Goal: Task Accomplishment & Management: Complete application form

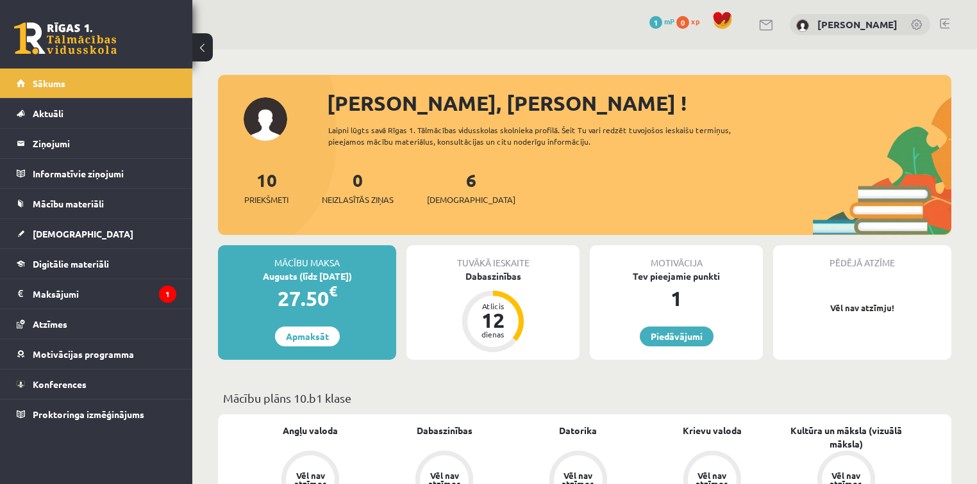
click at [520, 227] on div "10 Priekšmeti 0 Neizlasītās ziņas 6 Ieskaites" at bounding box center [584, 201] width 733 height 69
click at [108, 226] on link "[DEMOGRAPHIC_DATA]" at bounding box center [97, 233] width 160 height 29
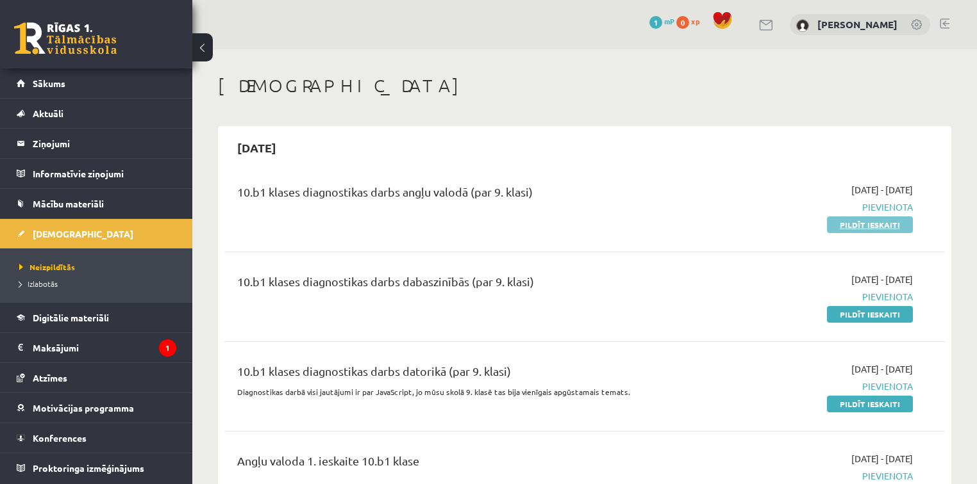
click at [856, 228] on link "Pildīt ieskaiti" at bounding box center [870, 225] width 86 height 17
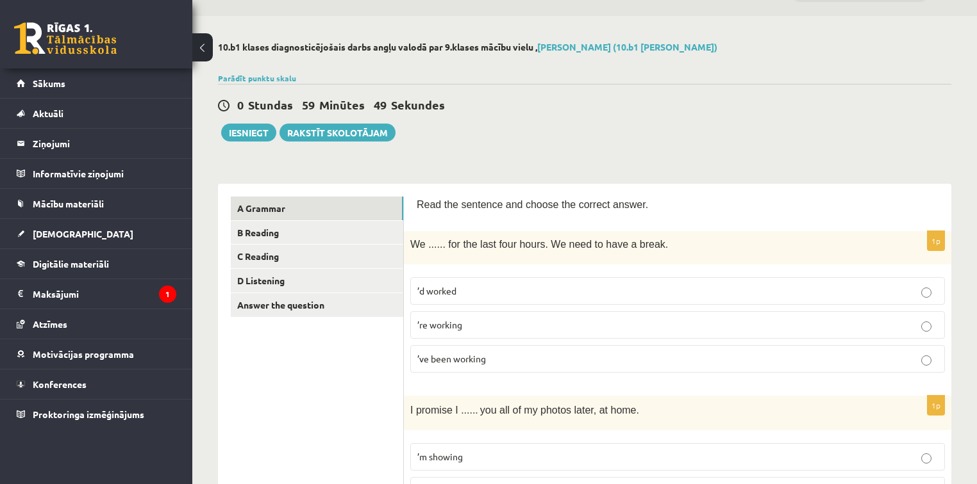
scroll to position [51, 0]
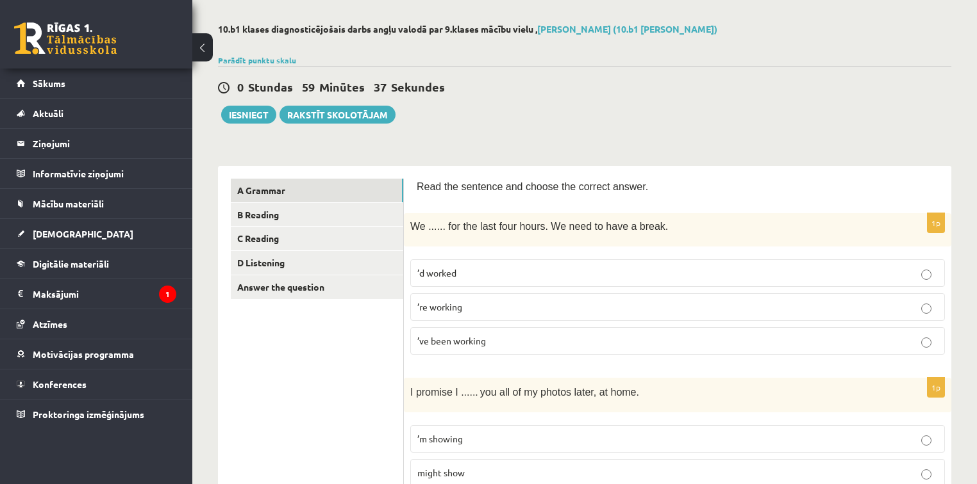
click at [474, 344] on span "’ve been working" at bounding box center [451, 341] width 69 height 12
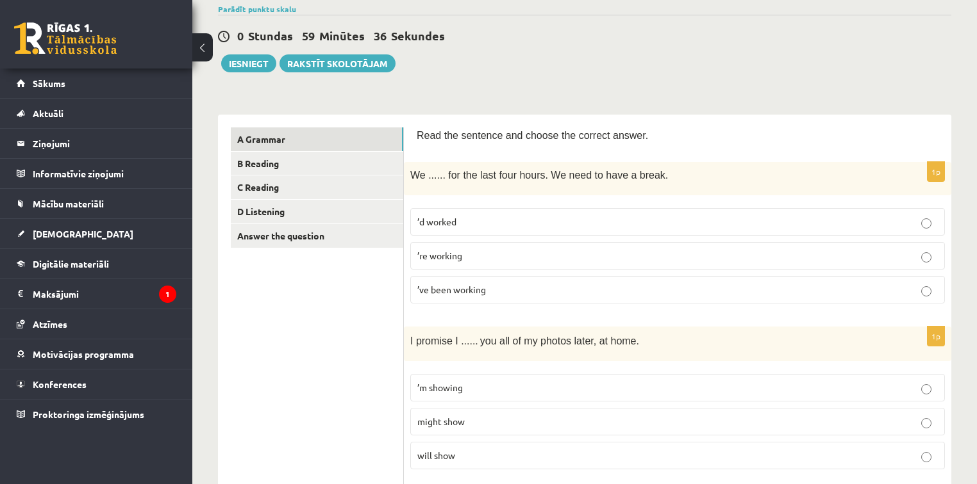
scroll to position [154, 0]
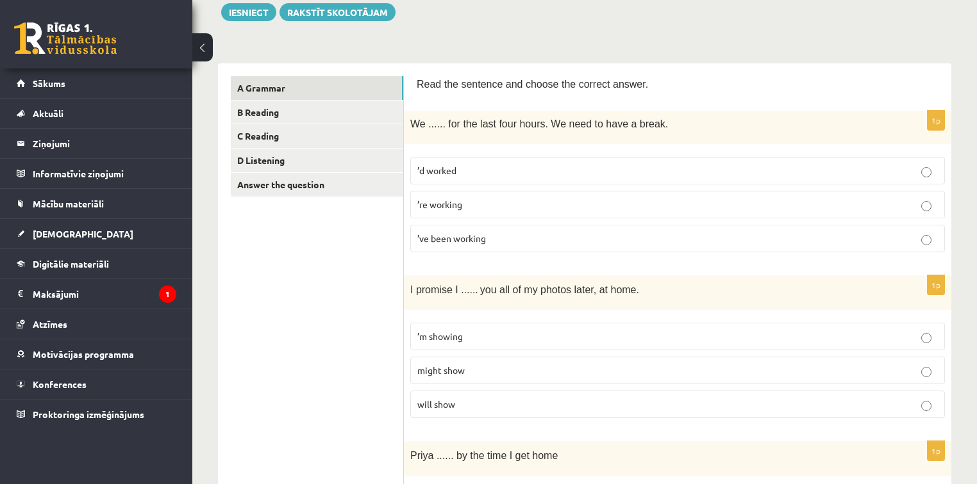
click at [468, 405] on p "will show" at bounding box center [677, 404] width 520 height 13
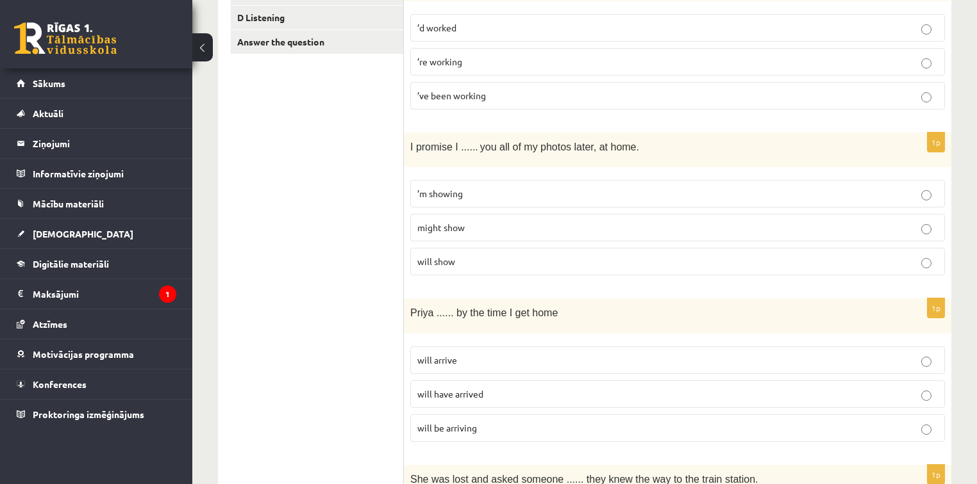
scroll to position [308, 0]
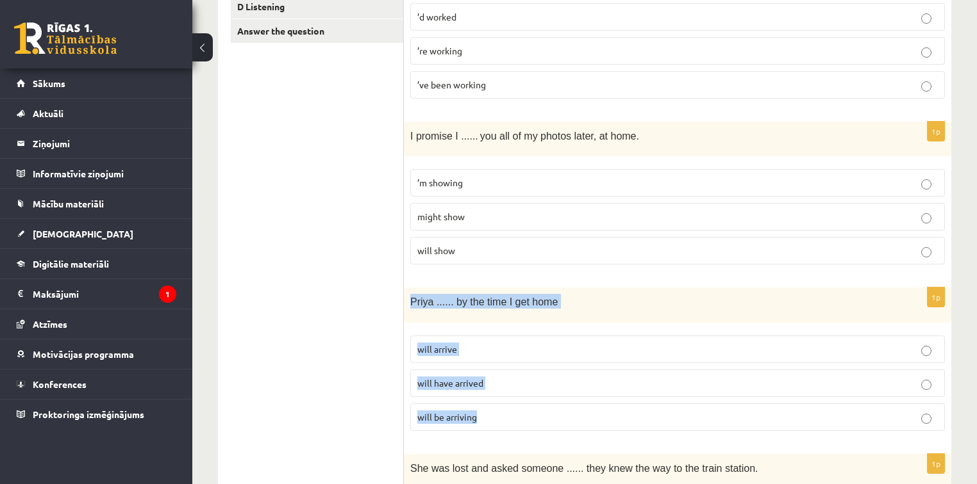
drag, startPoint x: 404, startPoint y: 297, endPoint x: 502, endPoint y: 408, distance: 147.5
click at [502, 408] on div "1p Priya ...... by the time I get home will arrive will have arrived will be ar…" at bounding box center [677, 365] width 547 height 154
copy div "Priya ...... by the time I get home will arrive will have arrived will be arriv…"
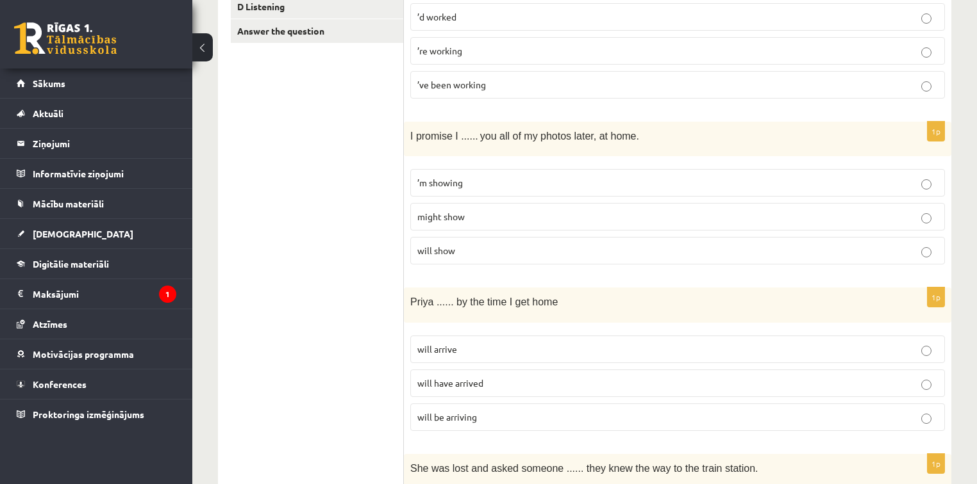
click at [474, 380] on span "will have arrived" at bounding box center [450, 383] width 66 height 12
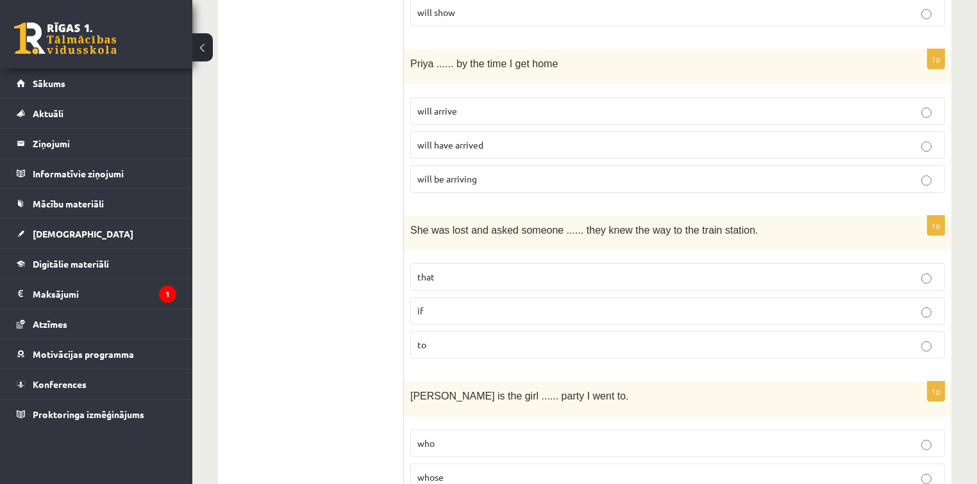
scroll to position [564, 0]
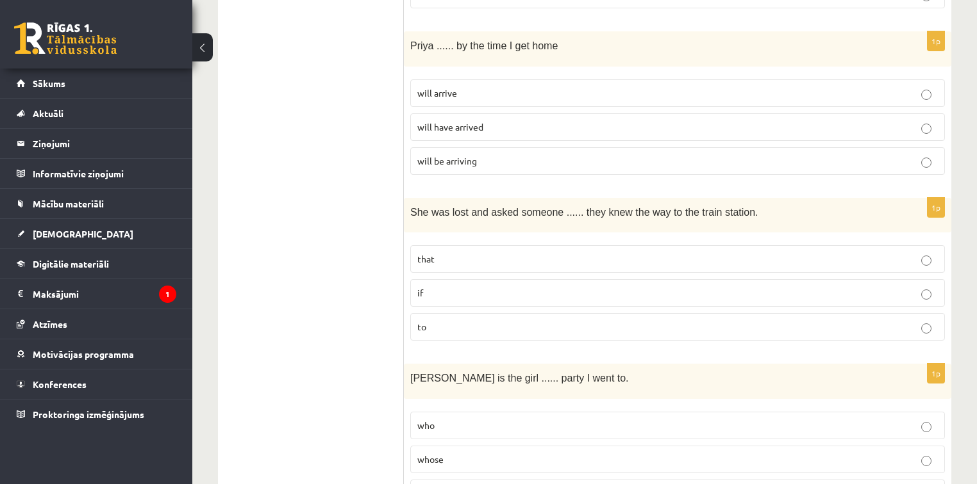
click at [463, 295] on p "if" at bounding box center [677, 292] width 520 height 13
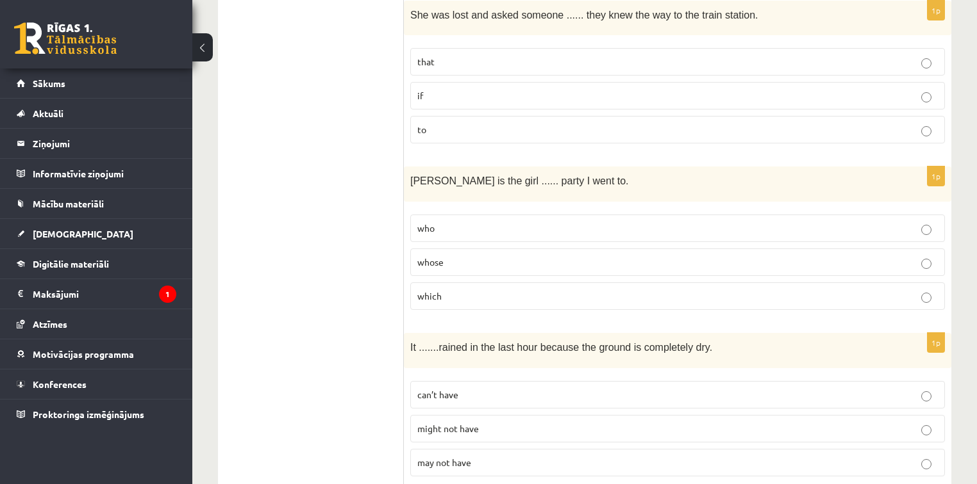
scroll to position [769, 0]
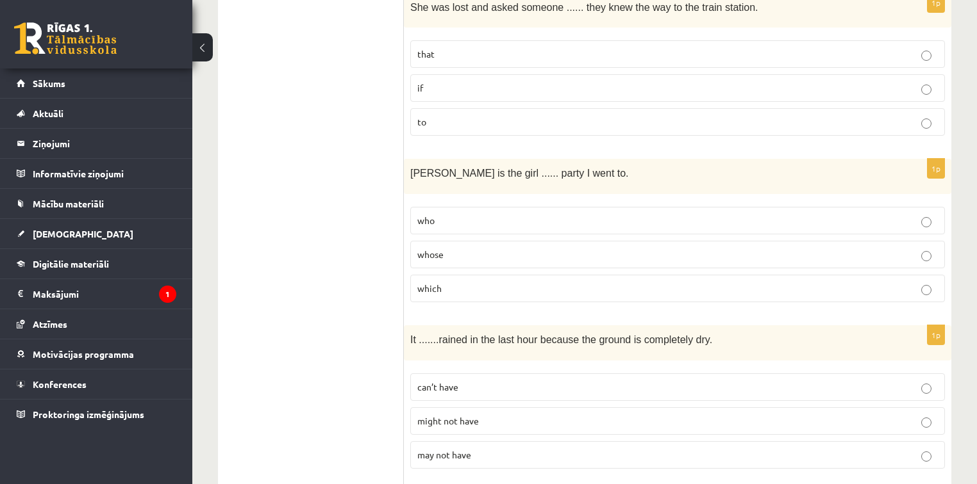
click at [464, 248] on p "whose" at bounding box center [677, 254] width 520 height 13
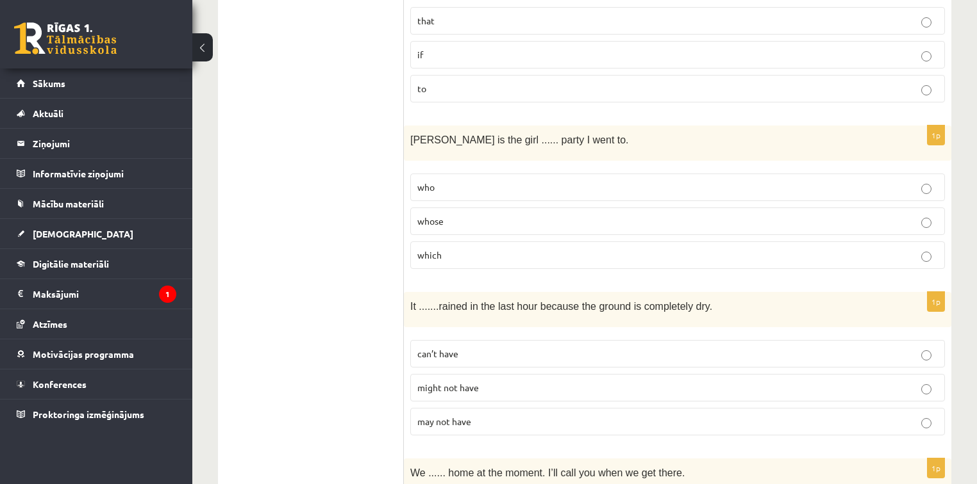
scroll to position [820, 0]
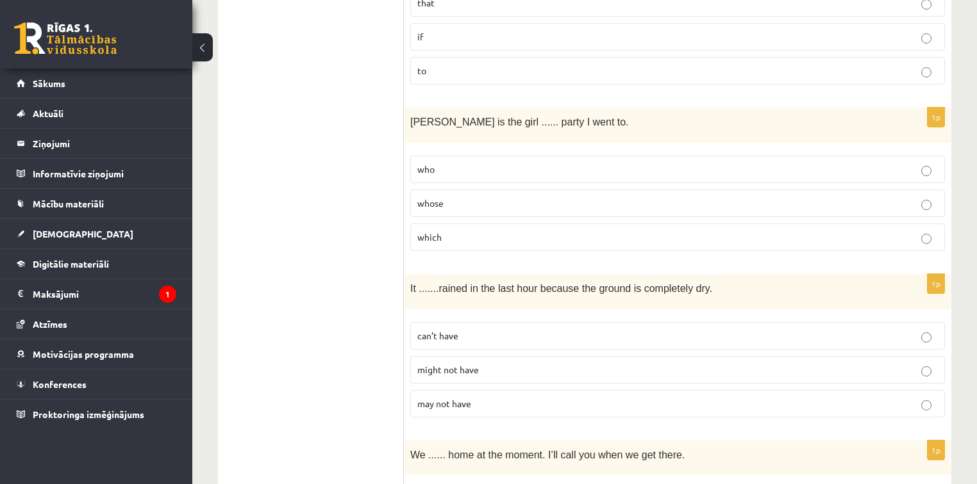
click at [440, 334] on span "can’t have" at bounding box center [437, 336] width 41 height 12
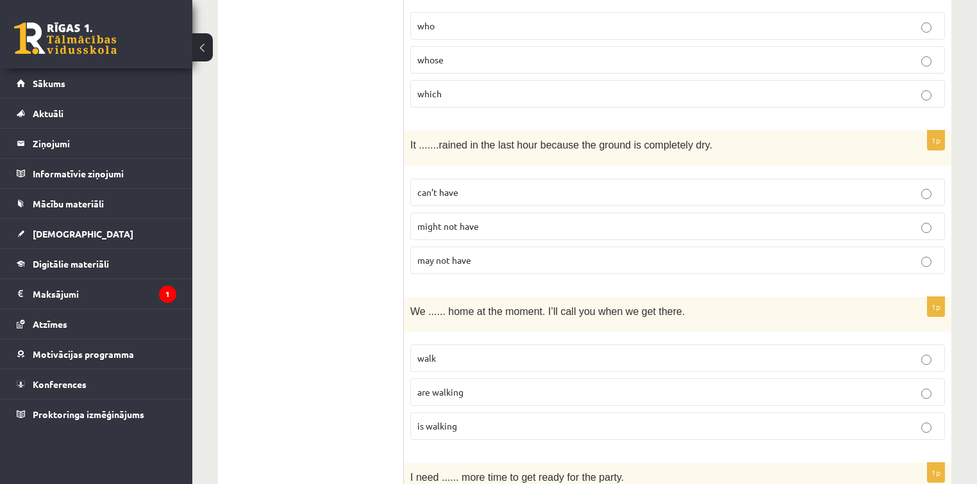
scroll to position [1025, 0]
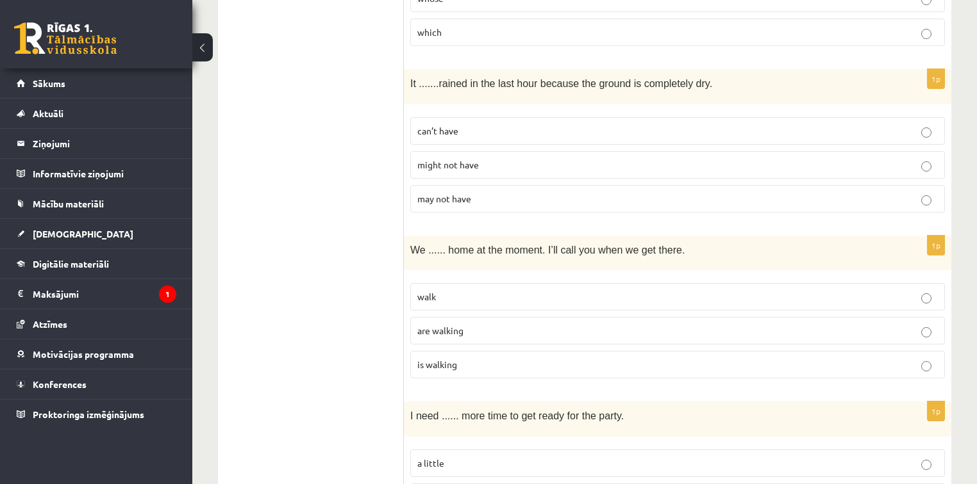
click at [471, 317] on label "are walking" at bounding box center [677, 331] width 534 height 28
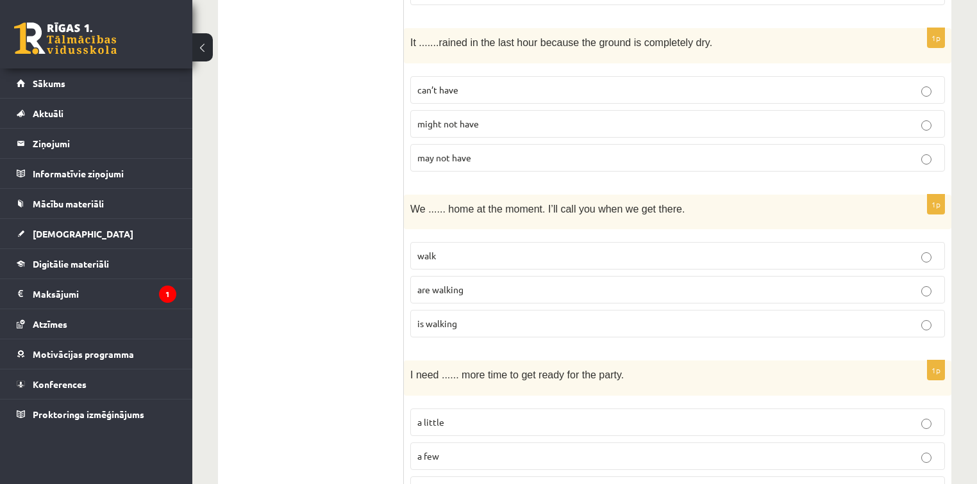
scroll to position [1128, 0]
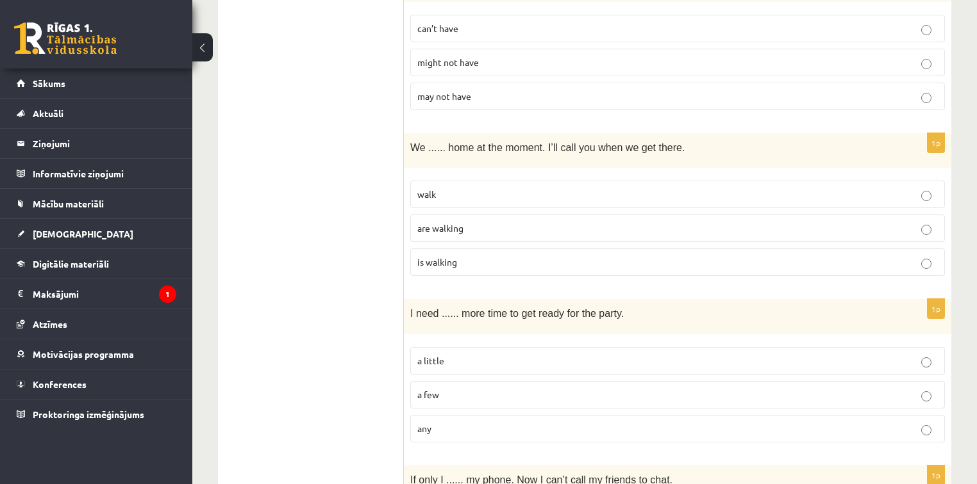
click at [454, 354] on p "a little" at bounding box center [677, 360] width 520 height 13
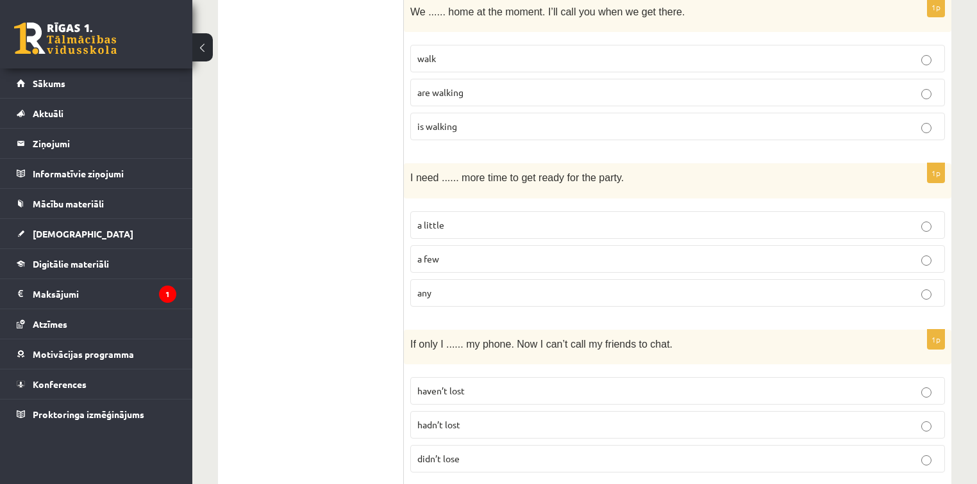
scroll to position [1282, 0]
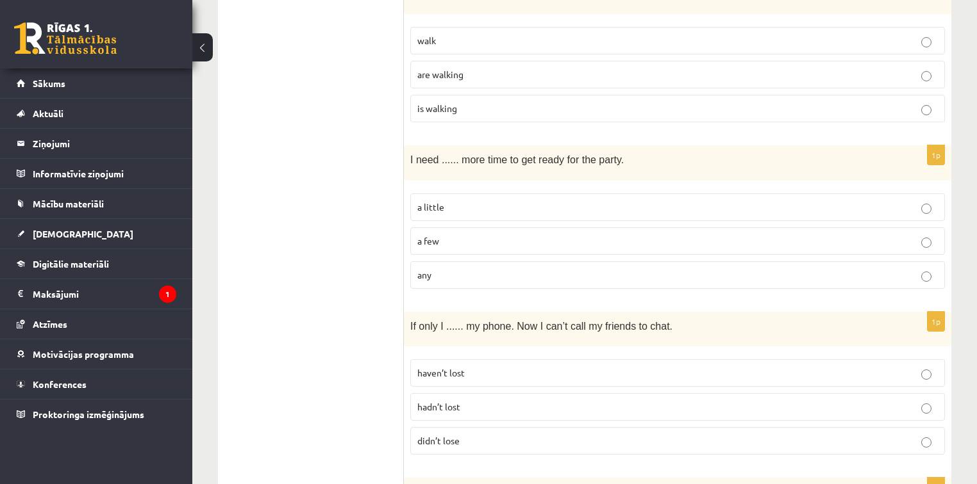
click at [456, 393] on label "hadn’t lost" at bounding box center [677, 407] width 534 height 28
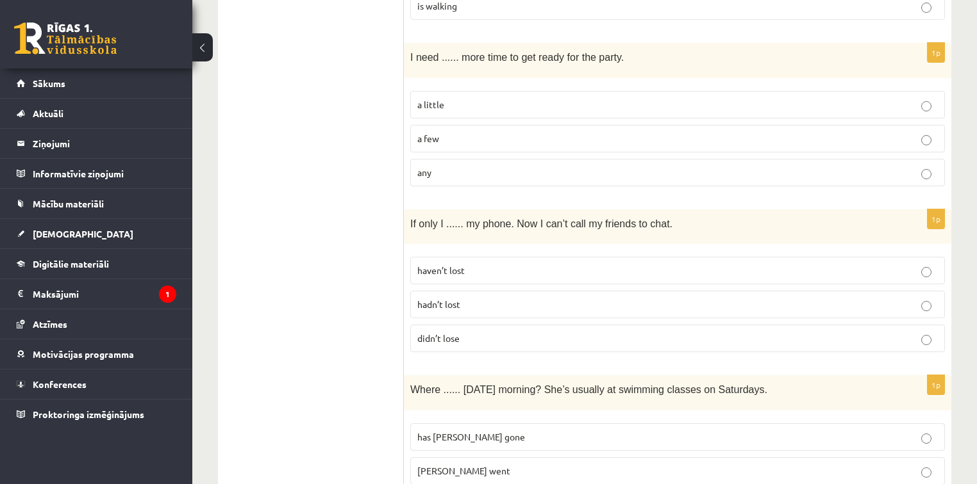
scroll to position [1435, 0]
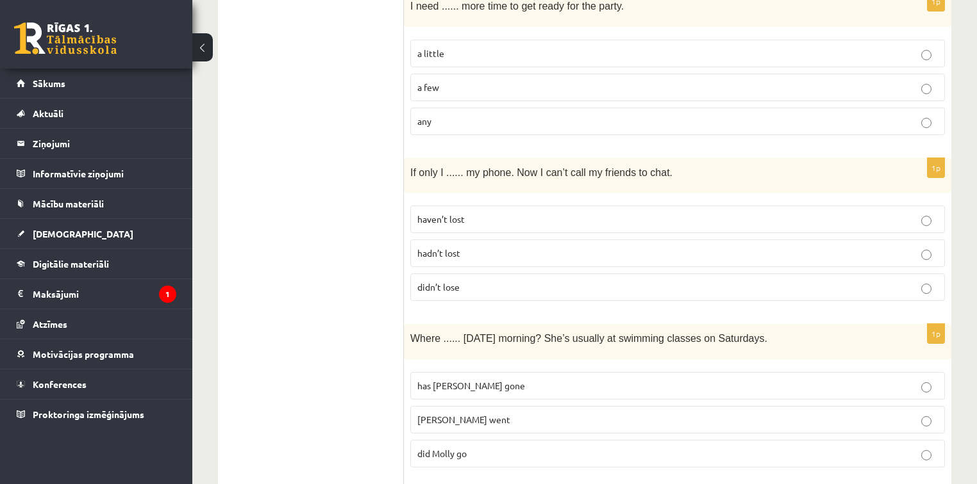
click at [452, 448] on span "did Molly go" at bounding box center [441, 454] width 49 height 12
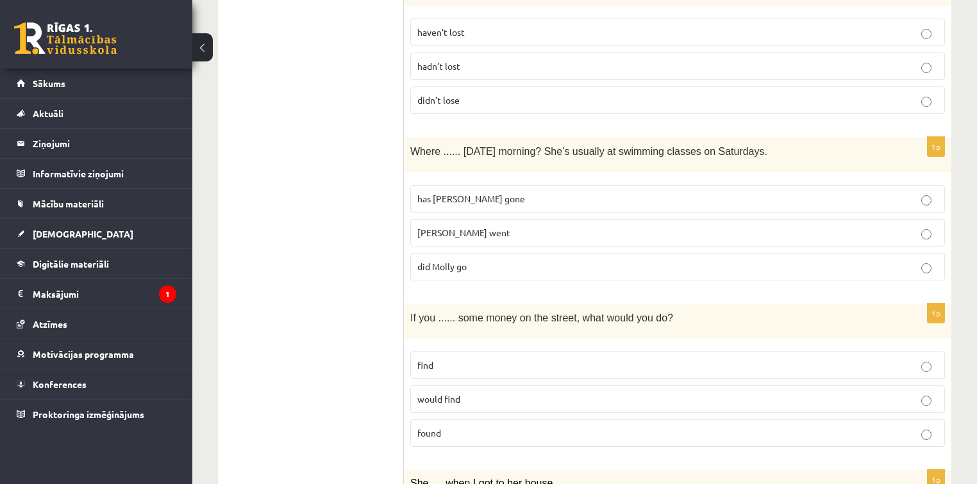
scroll to position [1641, 0]
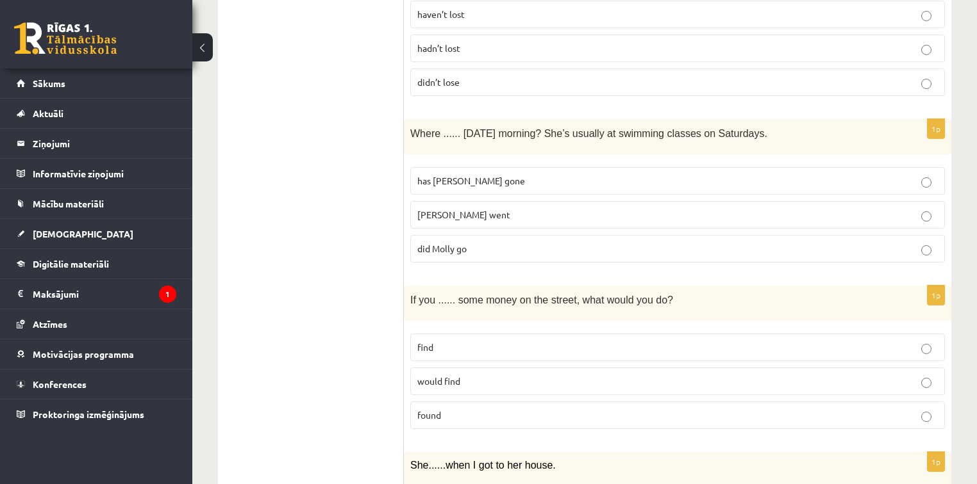
click at [472, 402] on label "found" at bounding box center [677, 416] width 534 height 28
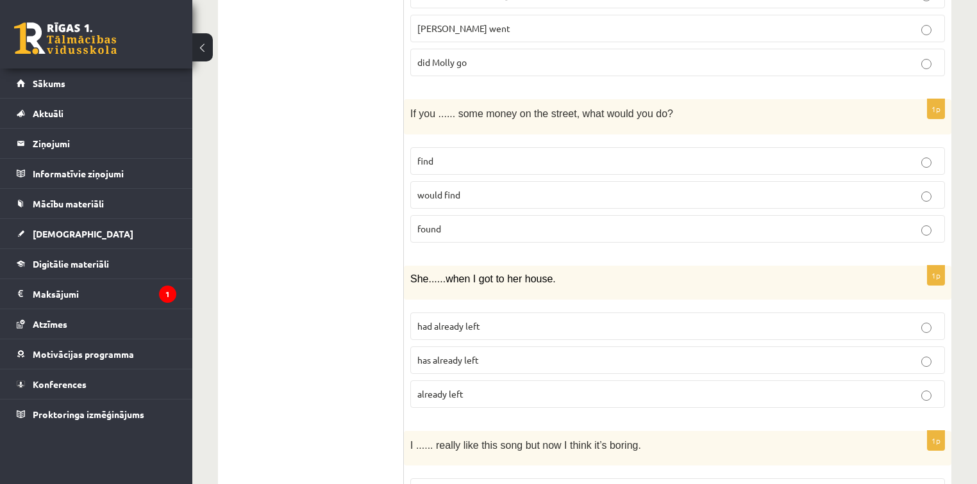
scroll to position [1846, 0]
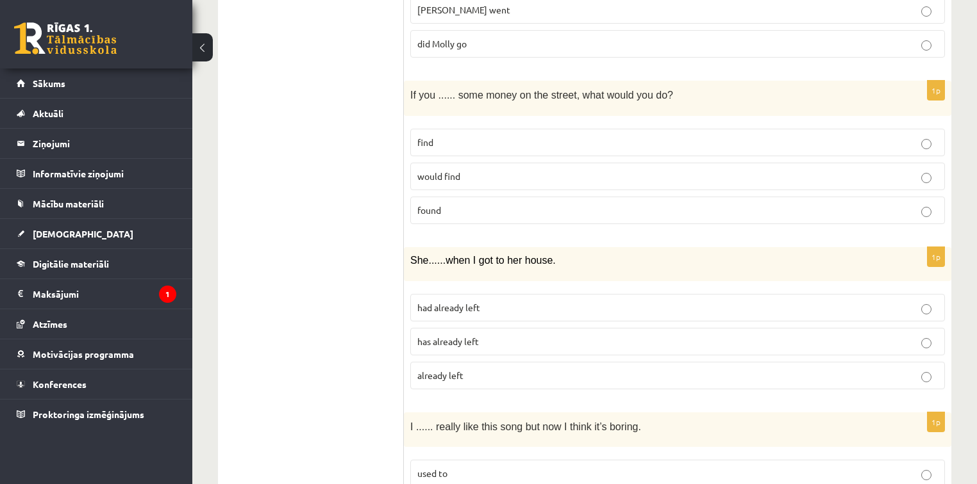
click at [522, 302] on p "had already left" at bounding box center [677, 307] width 520 height 13
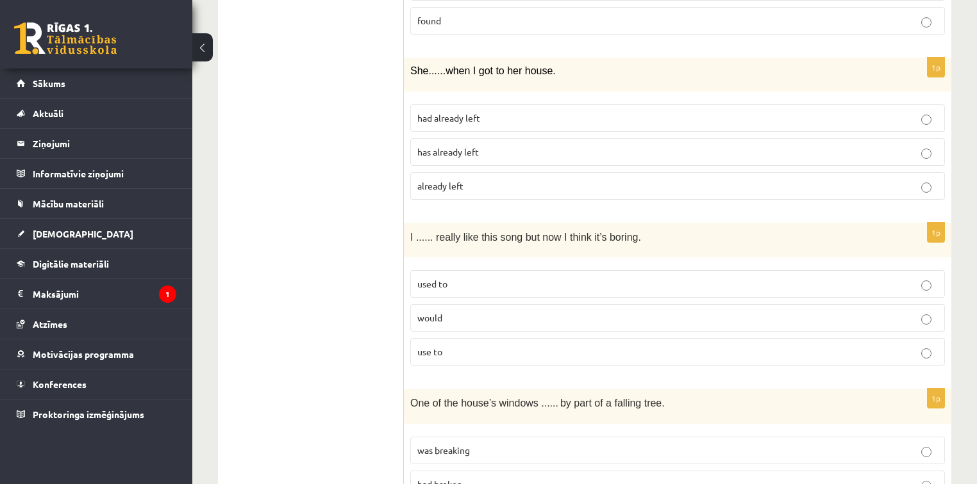
scroll to position [2051, 0]
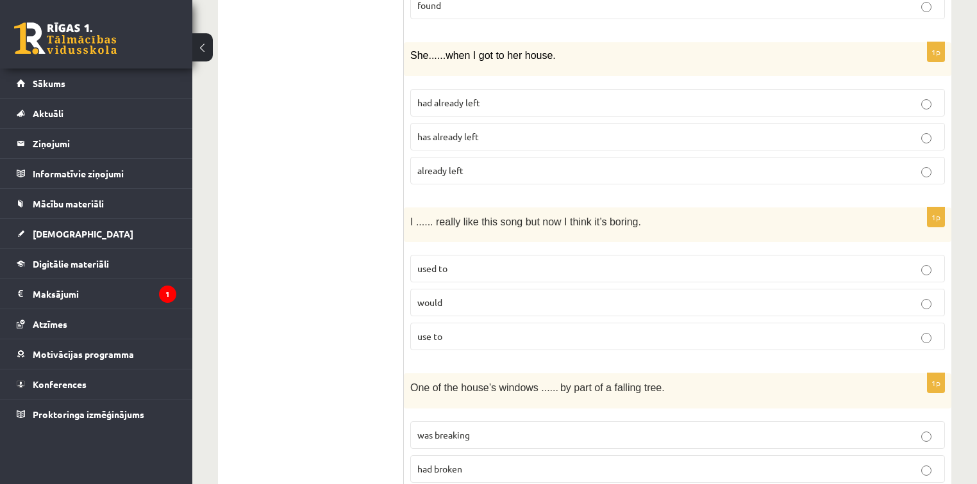
click at [458, 262] on p "used to" at bounding box center [677, 268] width 520 height 13
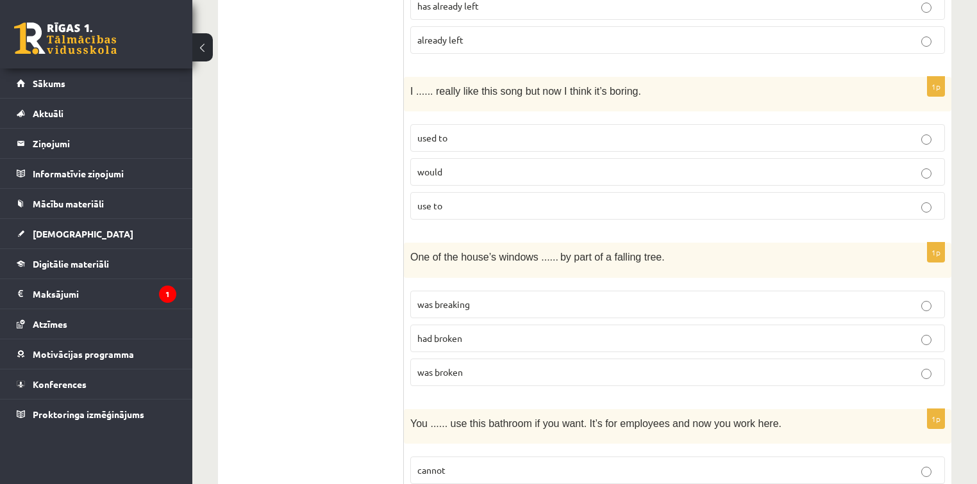
scroll to position [2187, 0]
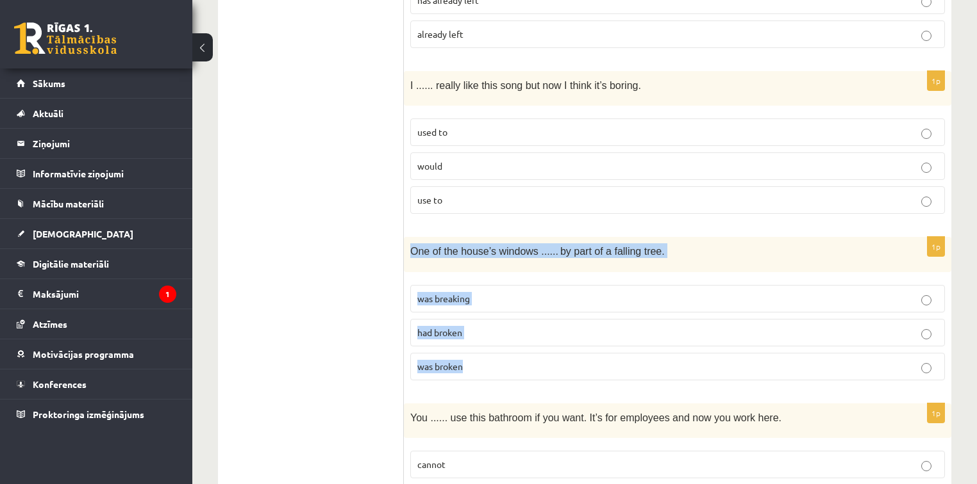
drag, startPoint x: 410, startPoint y: 239, endPoint x: 492, endPoint y: 336, distance: 127.8
click at [492, 336] on div "1p One of the house’s windows ...... by part of a falling tree. was breaking ha…" at bounding box center [677, 314] width 547 height 154
copy div "One of the house’s windows ...... by part of a falling tree. was breaking had b…"
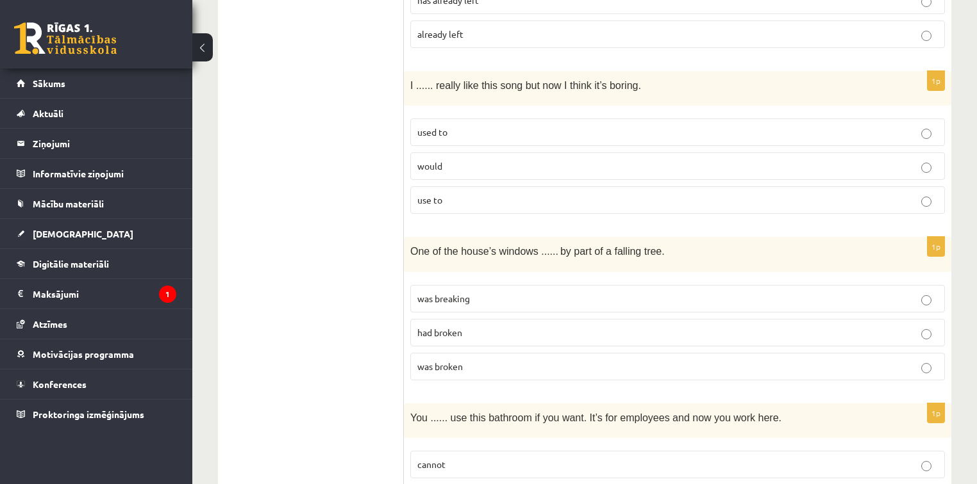
click at [510, 353] on label "was broken" at bounding box center [677, 367] width 534 height 28
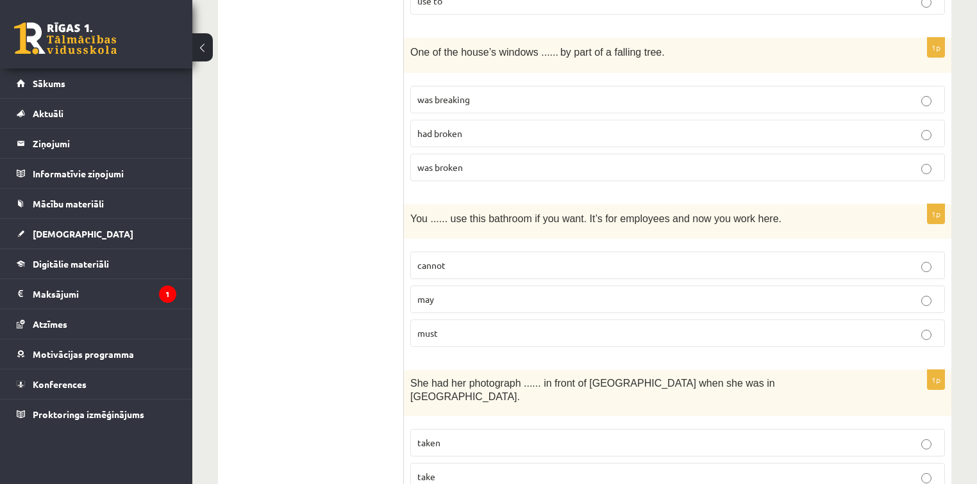
scroll to position [2392, 0]
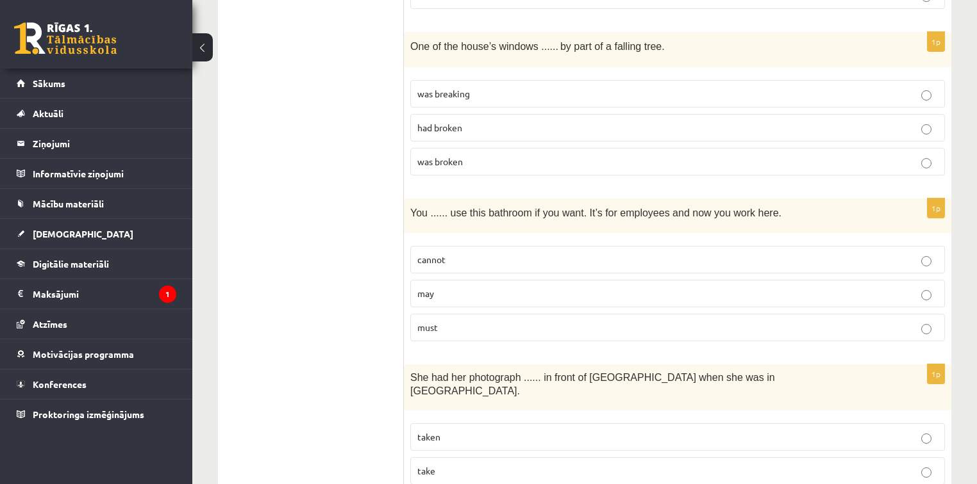
click at [441, 287] on p "may" at bounding box center [677, 293] width 520 height 13
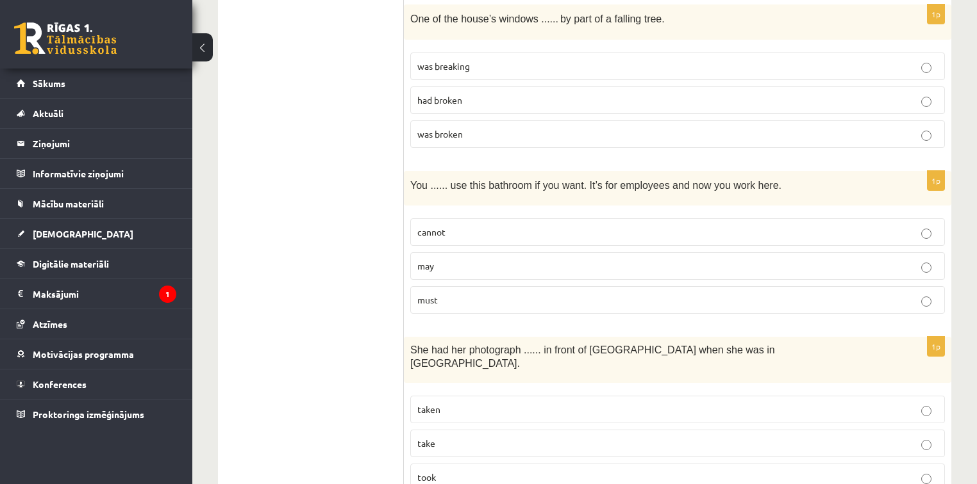
scroll to position [2444, 0]
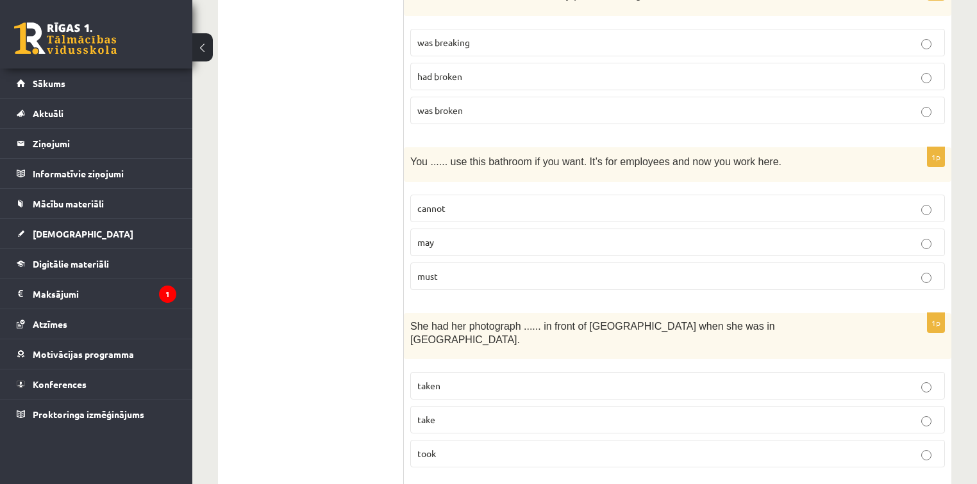
drag, startPoint x: 401, startPoint y: 146, endPoint x: 456, endPoint y: 244, distance: 111.9
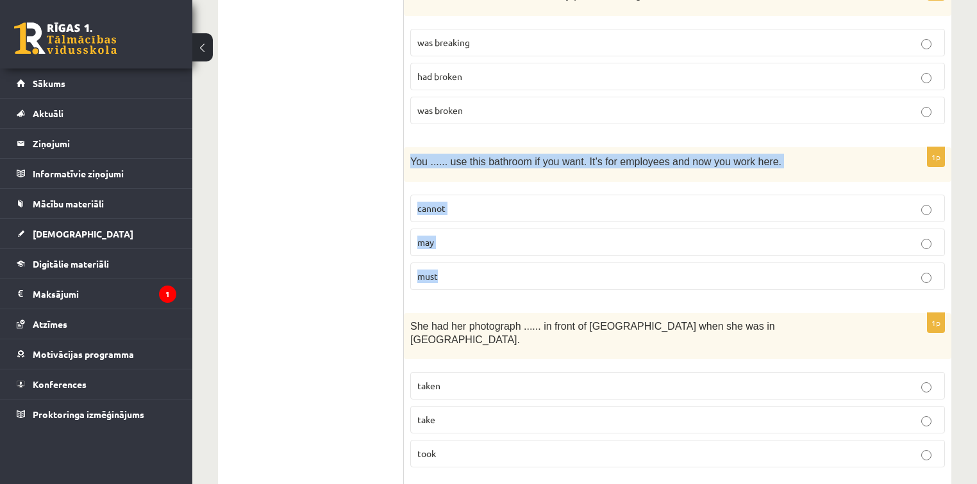
drag, startPoint x: 410, startPoint y: 149, endPoint x: 477, endPoint y: 261, distance: 129.9
click at [477, 261] on div "1p You ...... use this bathroom if you want. It’s for employees and now you wor…" at bounding box center [677, 224] width 547 height 154
copy div "You ...... use this bathroom if you want. It’s for employees and now you work h…"
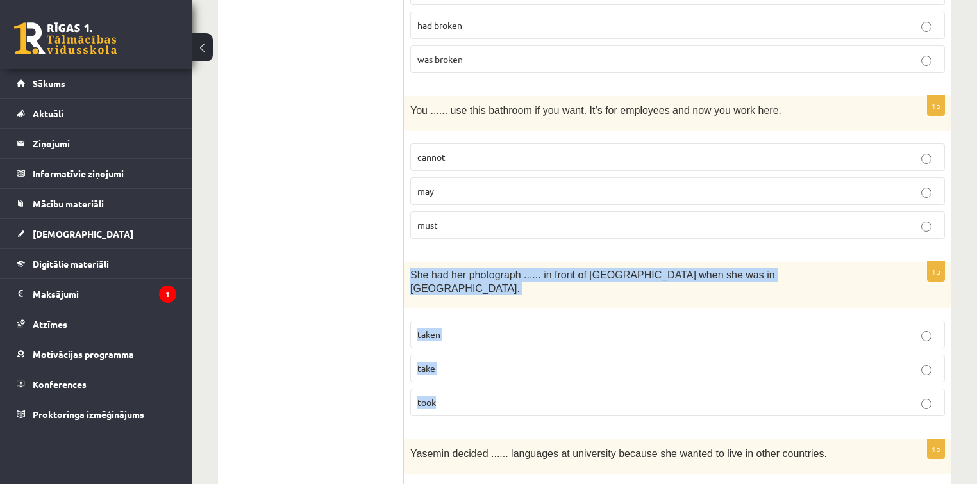
drag, startPoint x: 408, startPoint y: 258, endPoint x: 495, endPoint y: 376, distance: 146.6
click at [495, 376] on div "1p She had her photograph ...... in front of [GEOGRAPHIC_DATA] when she was in …" at bounding box center [677, 344] width 547 height 165
copy div "She had her photograph ...... in front of [GEOGRAPHIC_DATA] when she was in [GE…"
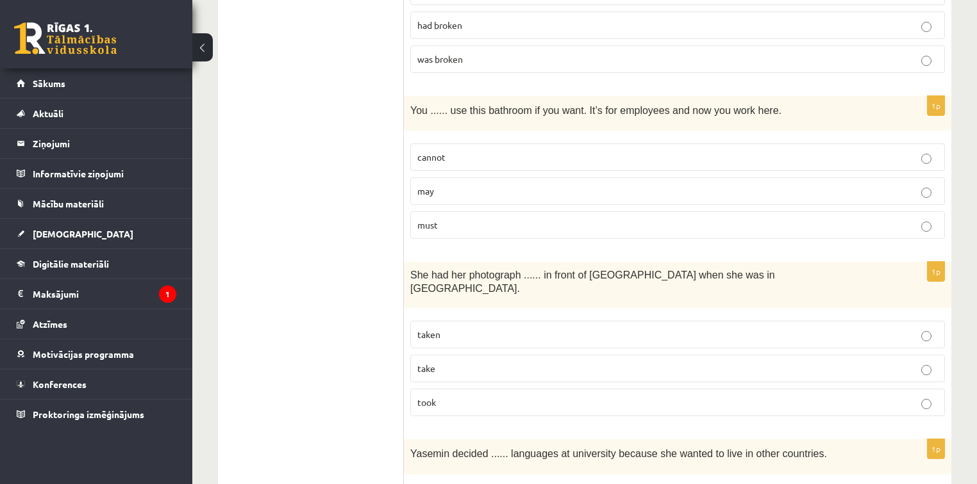
click at [484, 328] on p "taken" at bounding box center [677, 334] width 520 height 13
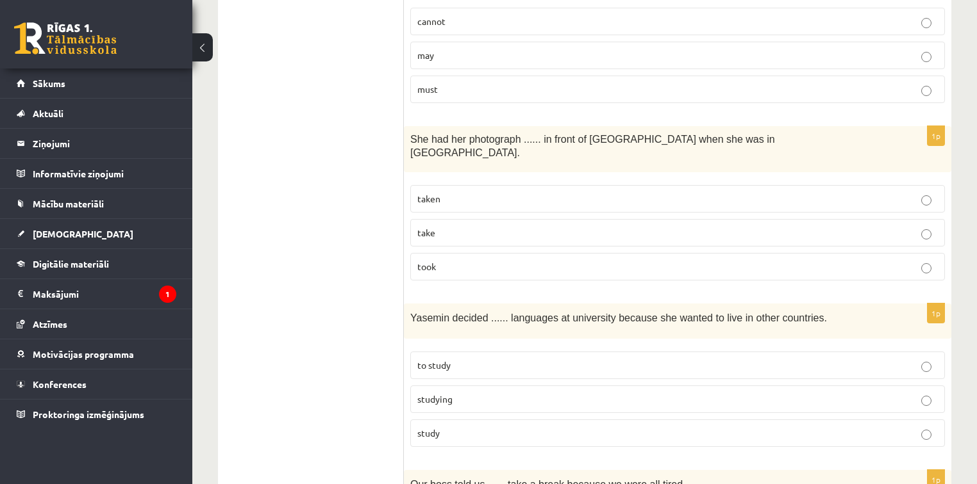
scroll to position [2649, 0]
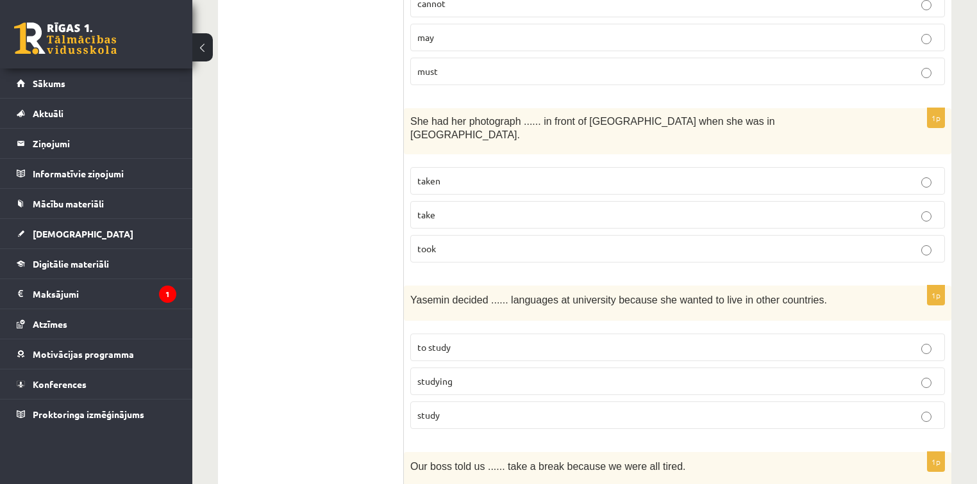
click at [447, 334] on label "to study" at bounding box center [677, 348] width 534 height 28
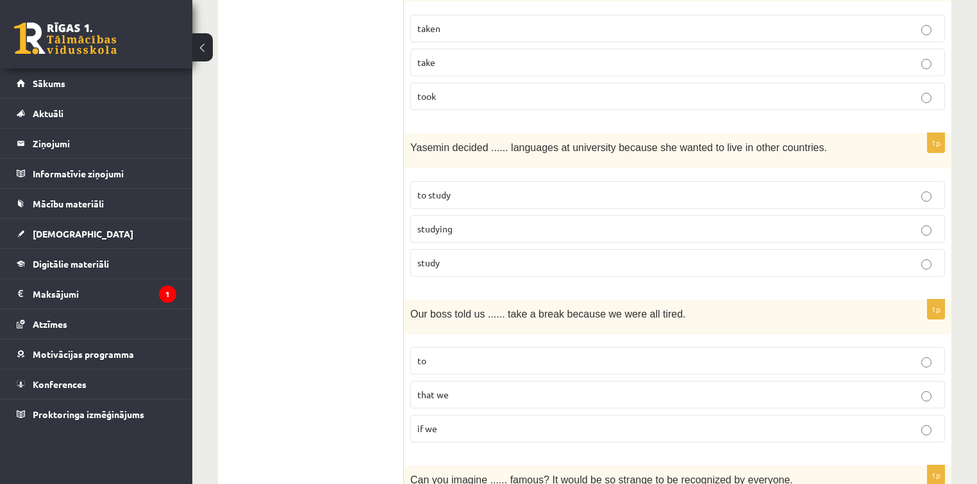
scroll to position [2802, 0]
click at [454, 353] on p "to" at bounding box center [677, 359] width 520 height 13
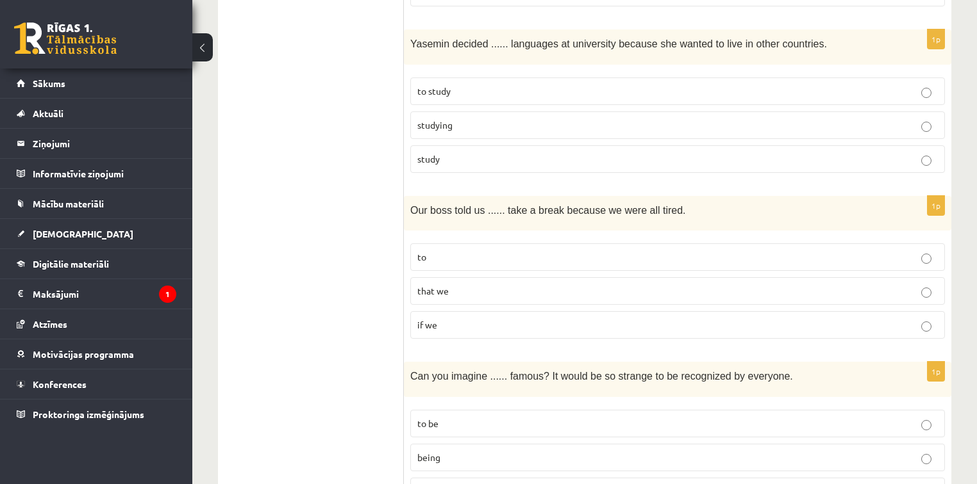
scroll to position [2956, 0]
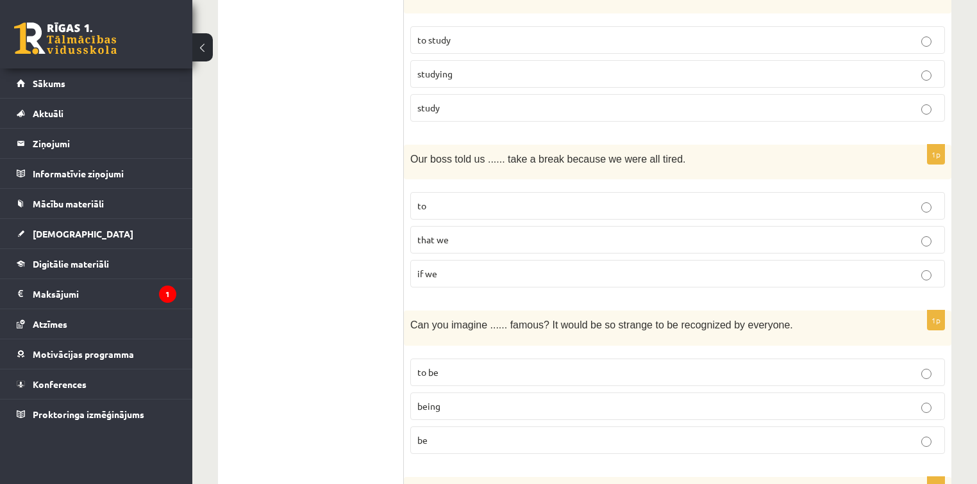
click at [449, 400] on p "being" at bounding box center [677, 406] width 520 height 13
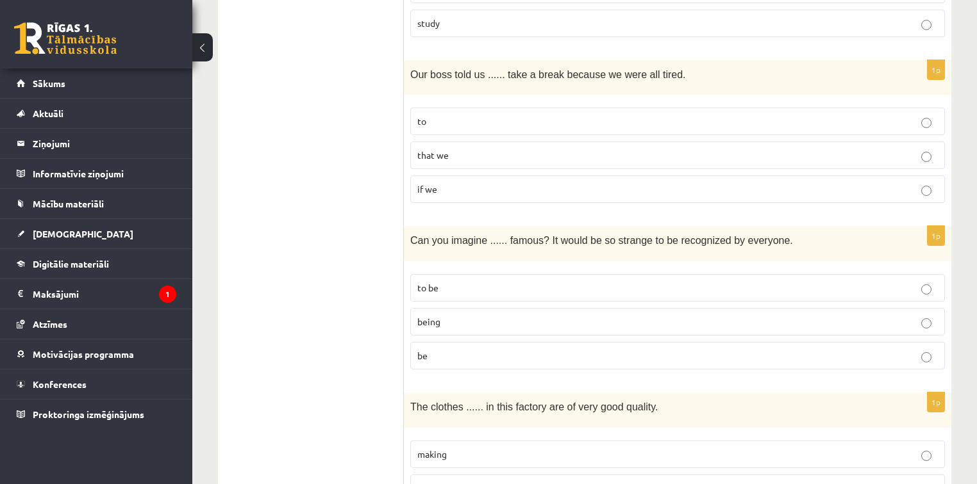
scroll to position [3110, 0]
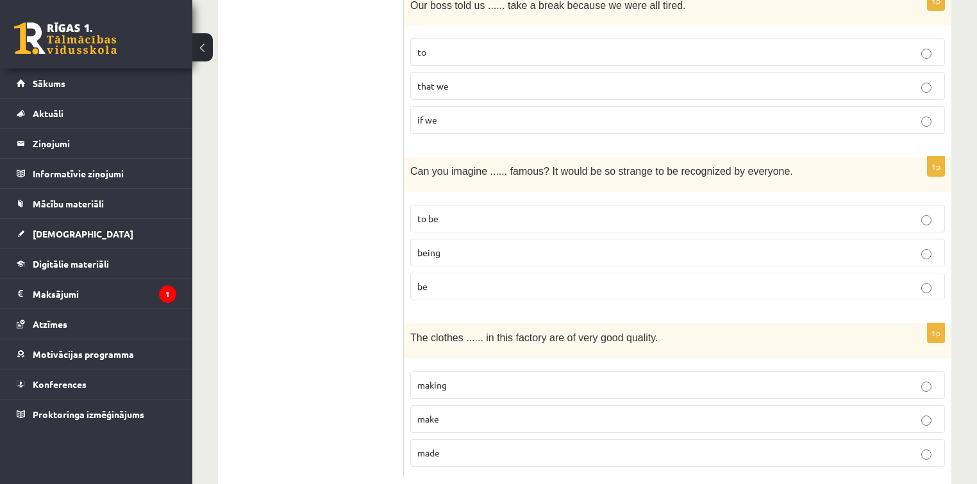
click at [439, 440] on label "made" at bounding box center [677, 454] width 534 height 28
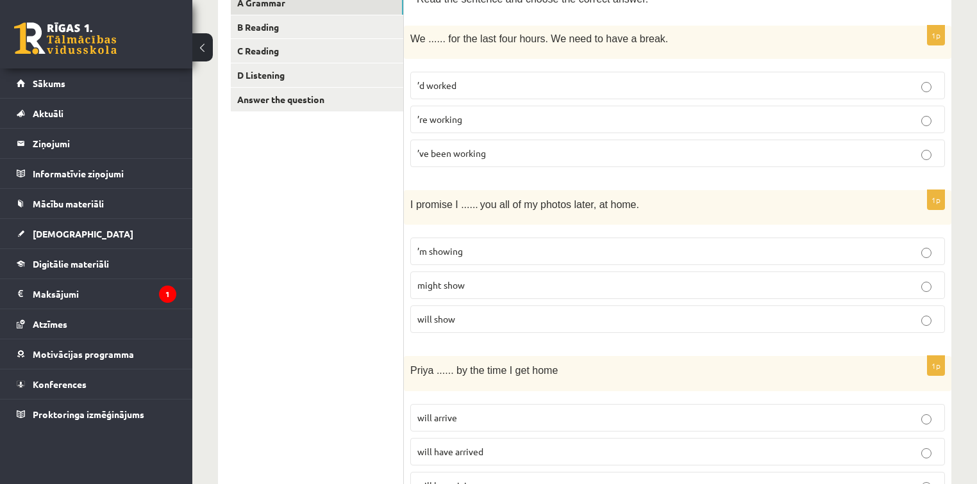
scroll to position [0, 0]
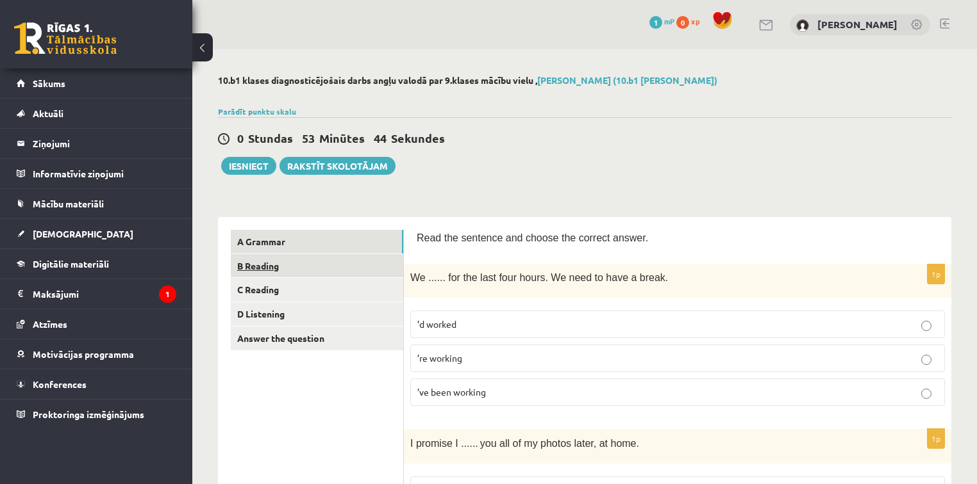
click at [305, 266] on link "B Reading" at bounding box center [317, 266] width 172 height 24
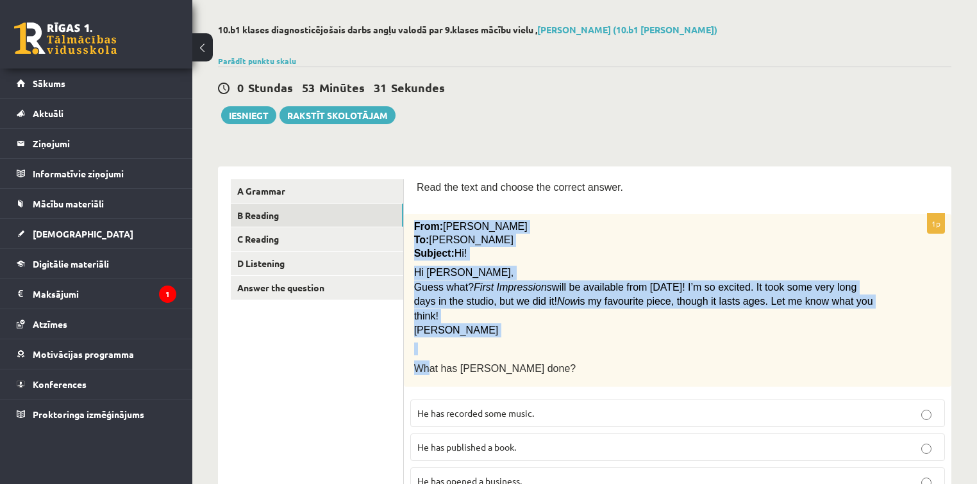
scroll to position [103, 0]
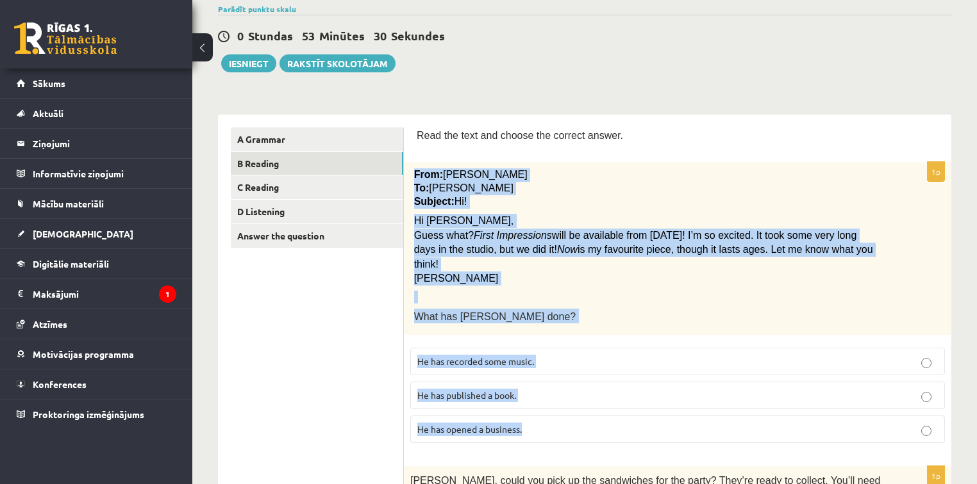
drag, startPoint x: 408, startPoint y: 270, endPoint x: 581, endPoint y: 410, distance: 222.8
click at [581, 410] on div "1p From: [PERSON_NAME] To: [PERSON_NAME] Subject: Hi! Hi [PERSON_NAME], Guess w…" at bounding box center [677, 307] width 547 height 291
copy div "From: [PERSON_NAME] To: [PERSON_NAME] Subject: Hi! Hi [PERSON_NAME], Guess what…"
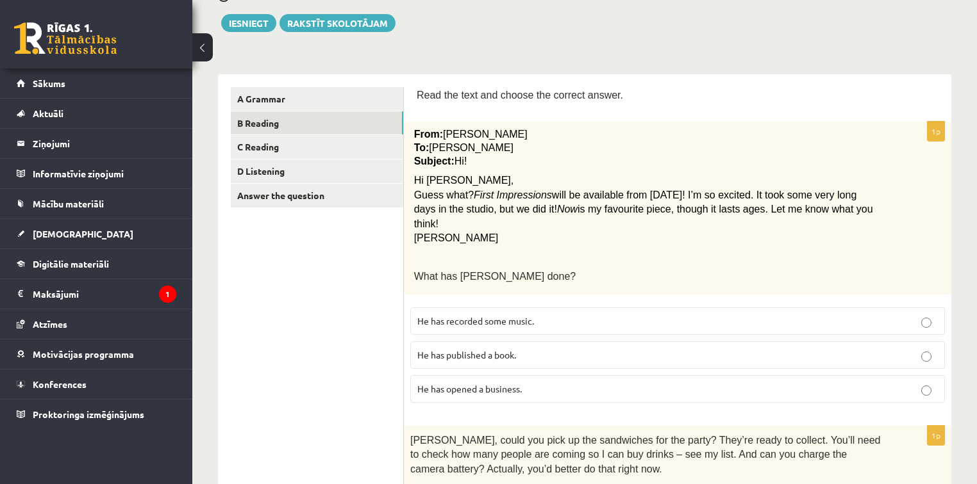
scroll to position [205, 0]
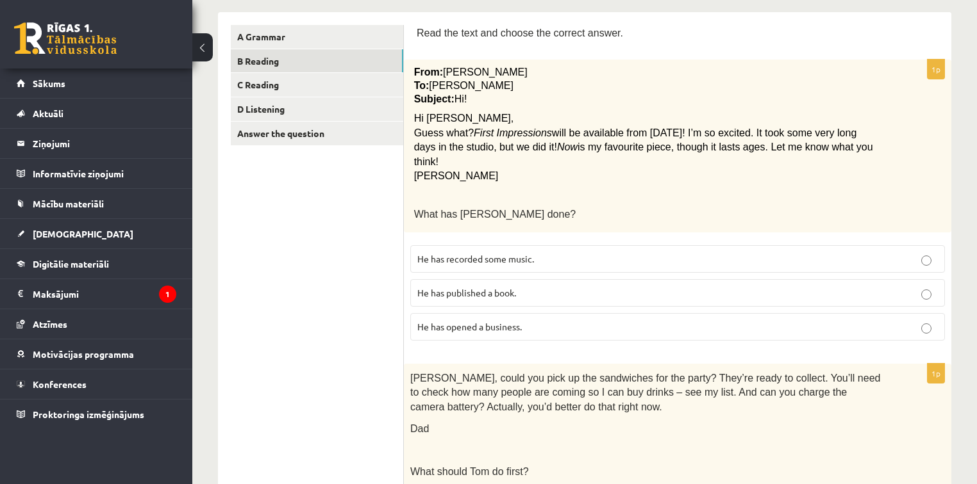
click at [550, 252] on p "He has recorded some music." at bounding box center [677, 258] width 520 height 13
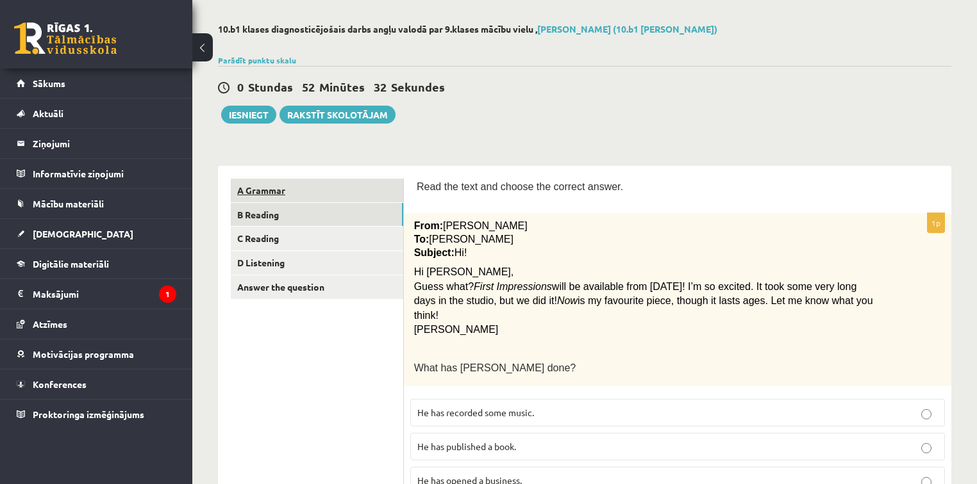
click at [294, 195] on link "A Grammar" at bounding box center [317, 191] width 172 height 24
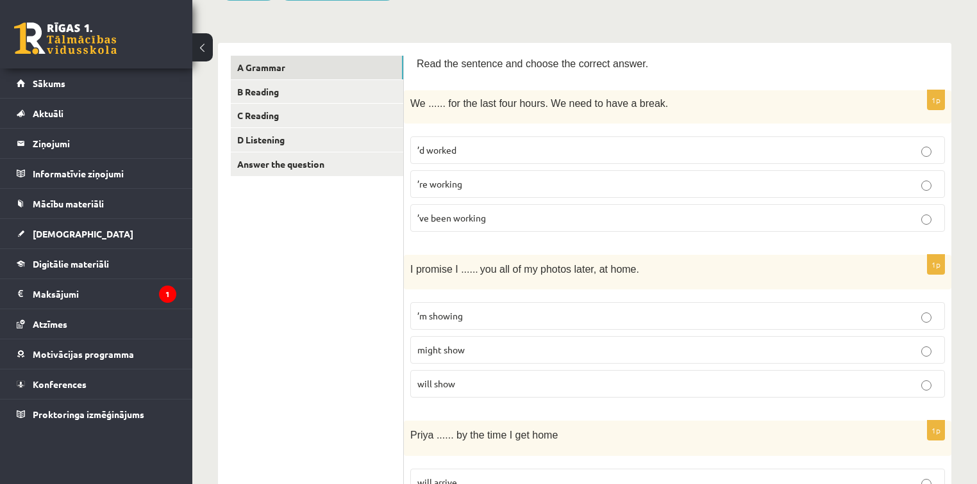
scroll to position [154, 0]
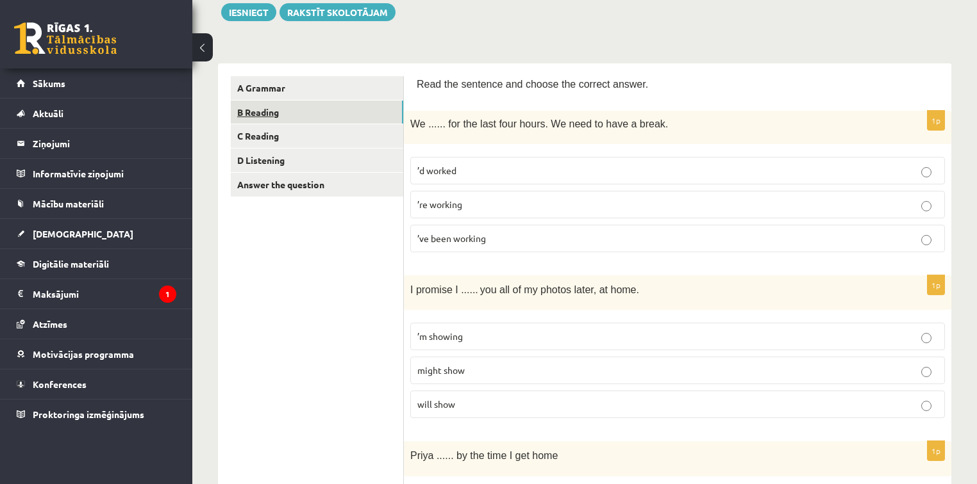
click at [341, 102] on link "B Reading" at bounding box center [317, 113] width 172 height 24
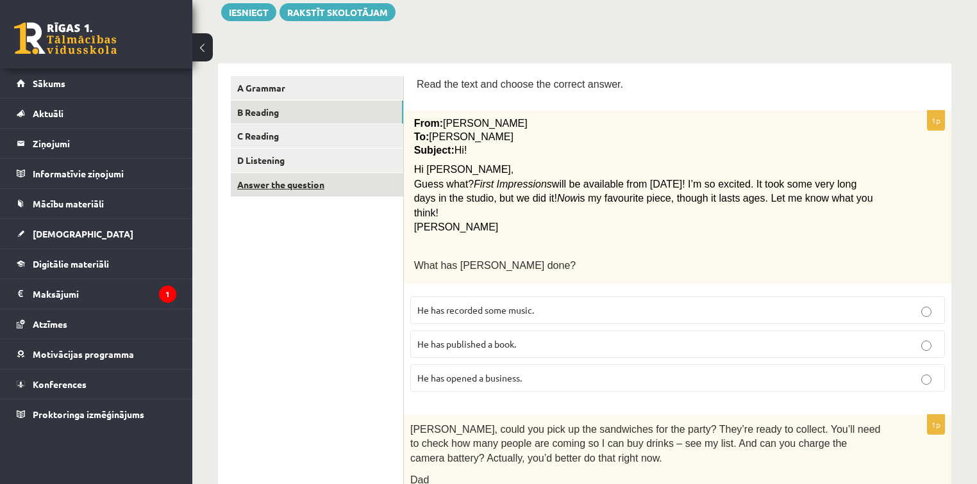
click at [295, 190] on link "Answer the question" at bounding box center [317, 185] width 172 height 24
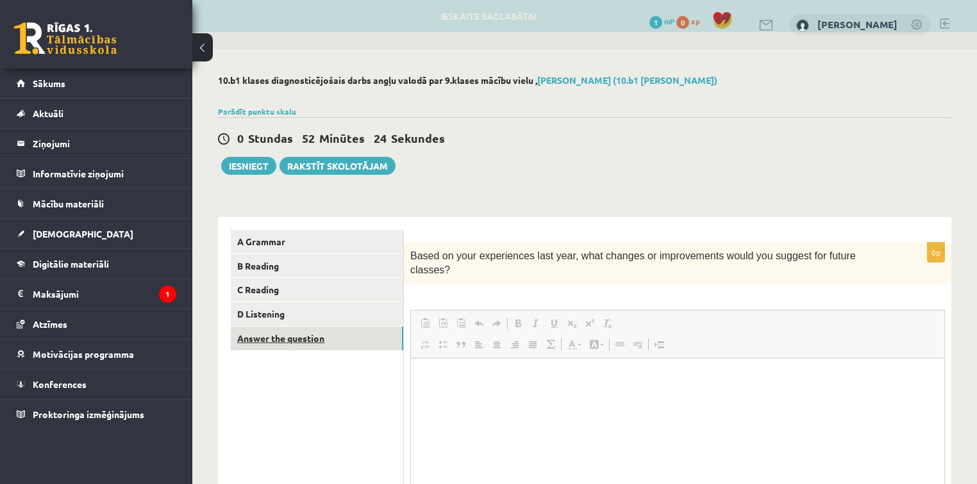
scroll to position [0, 0]
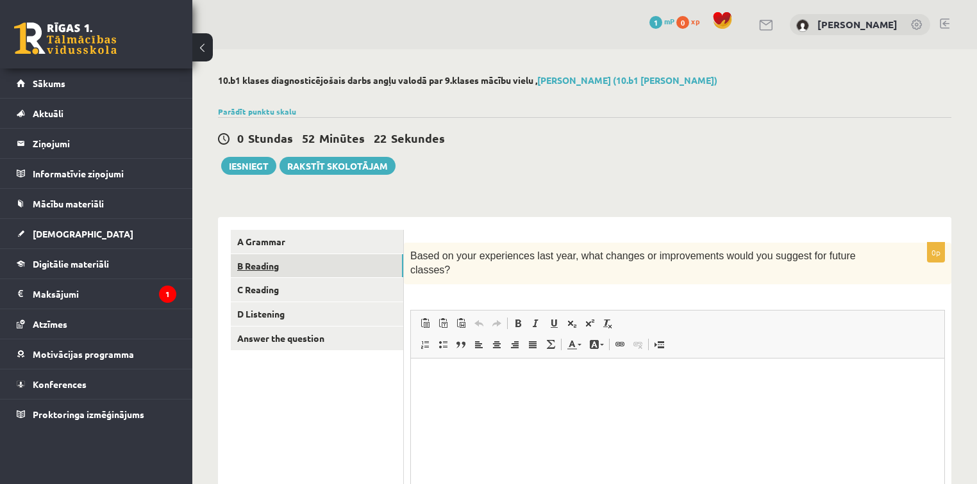
click at [286, 270] on link "B Reading" at bounding box center [317, 266] width 172 height 24
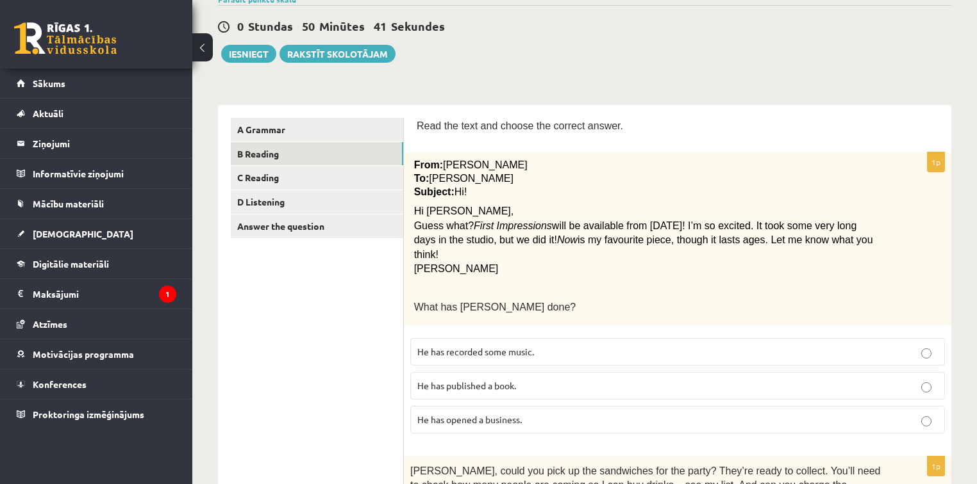
scroll to position [103, 0]
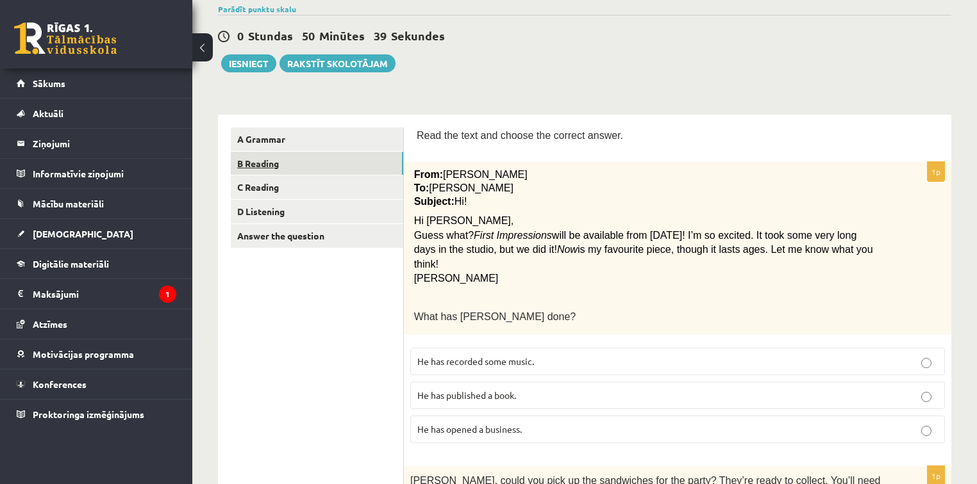
click at [277, 155] on link "B Reading" at bounding box center [317, 164] width 172 height 24
click at [283, 140] on link "A Grammar" at bounding box center [317, 140] width 172 height 24
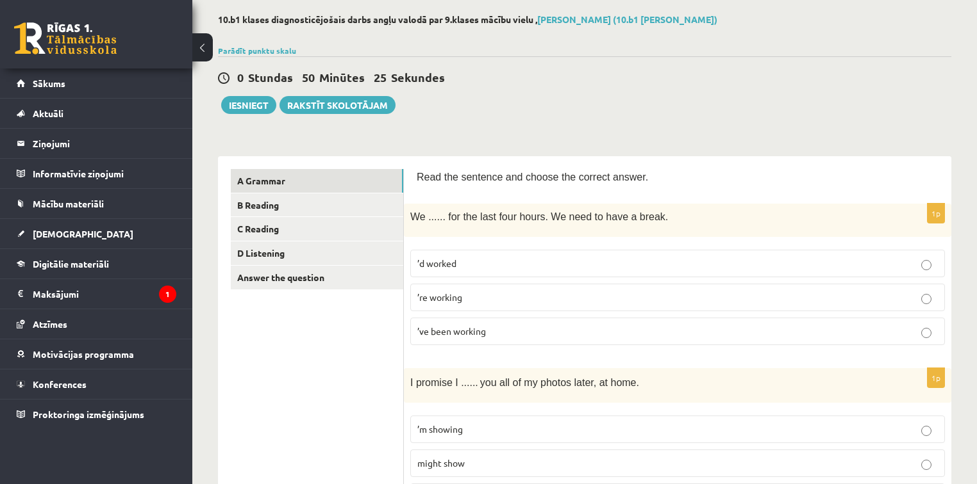
scroll to position [0, 0]
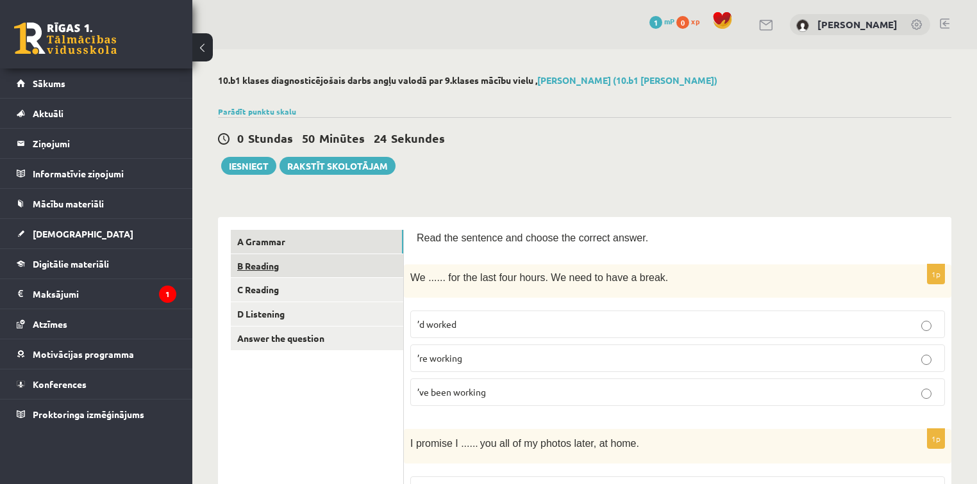
click at [391, 267] on link "B Reading" at bounding box center [317, 266] width 172 height 24
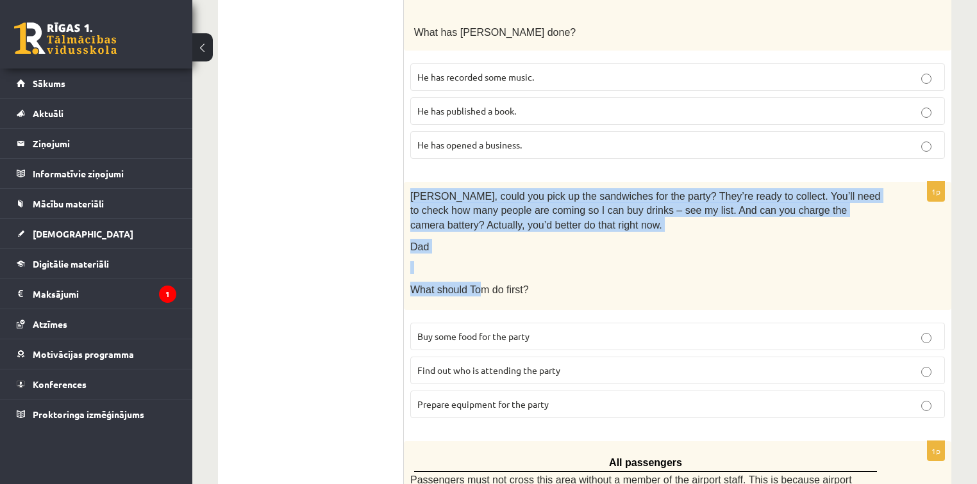
scroll to position [564, 0]
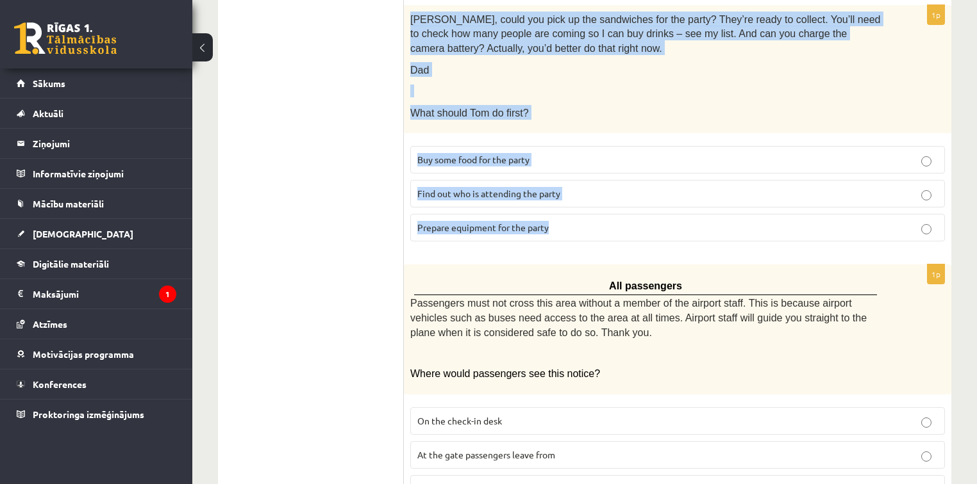
drag, startPoint x: 410, startPoint y: 254, endPoint x: 579, endPoint y: 195, distance: 179.4
click at [579, 195] on div "1p [PERSON_NAME], could you pick up the sandwiches for the party? They’re ready…" at bounding box center [677, 128] width 547 height 247
copy div "[PERSON_NAME], could you pick up the sandwiches for the party? They’re ready to…"
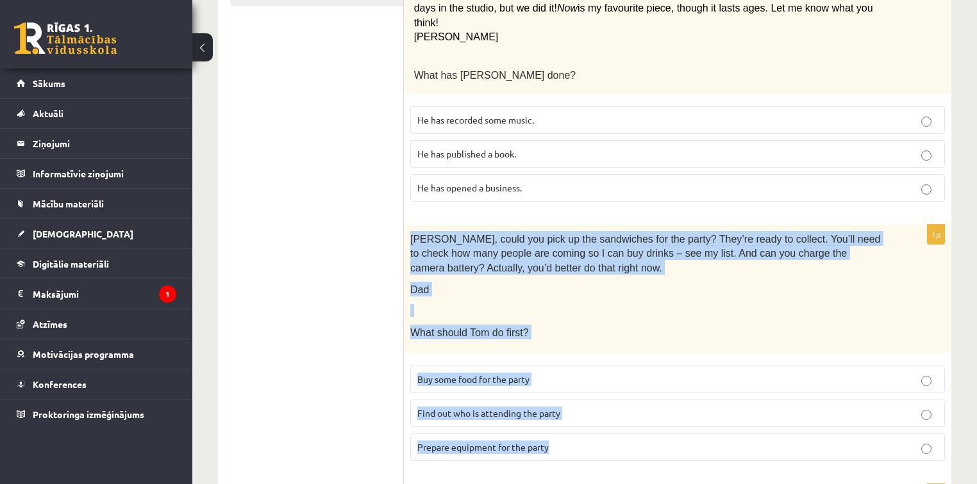
scroll to position [0, 0]
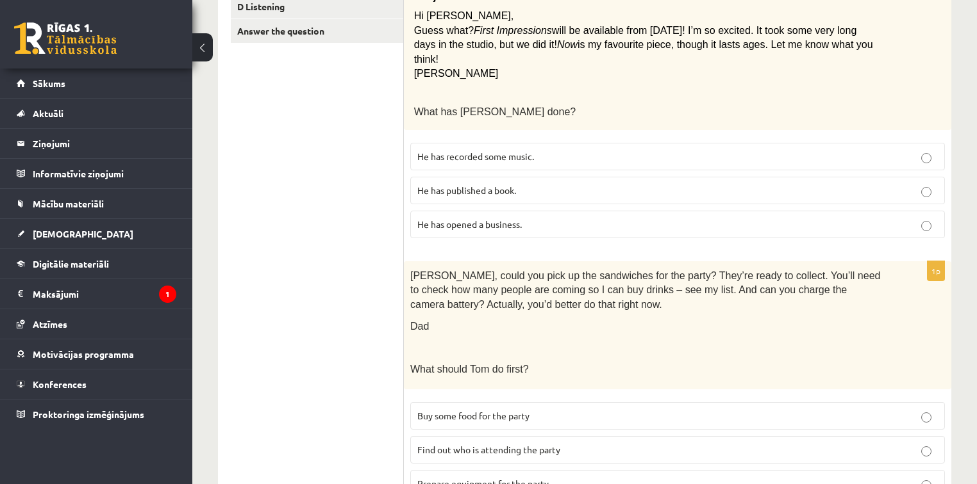
scroll to position [359, 0]
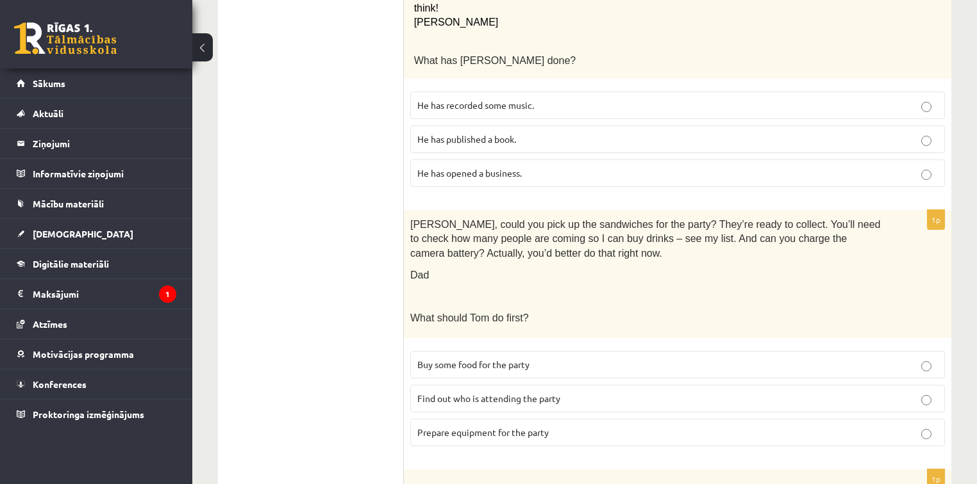
click at [456, 427] on span "Prepare equipment for the party" at bounding box center [482, 433] width 131 height 12
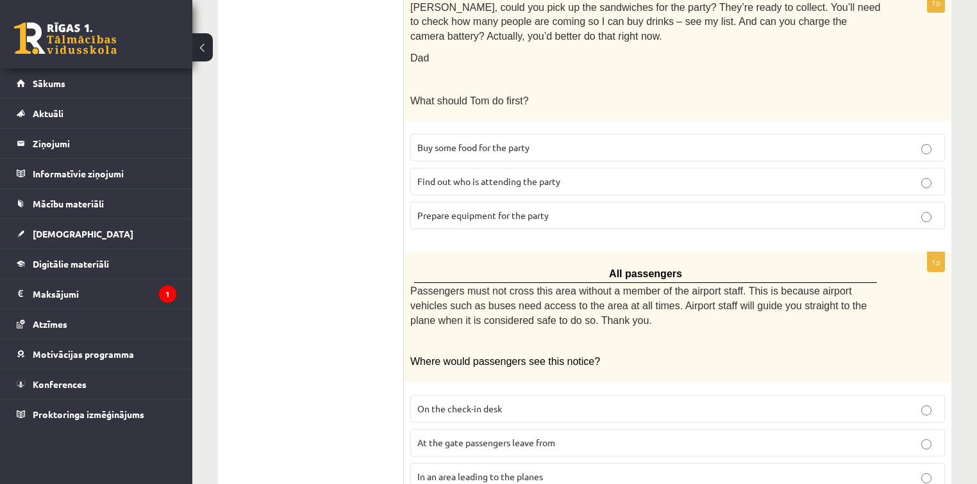
scroll to position [615, 0]
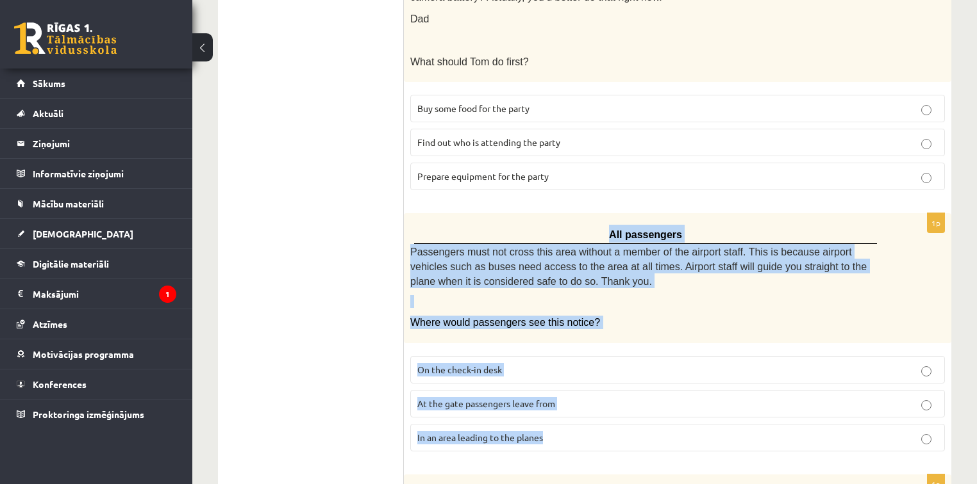
drag, startPoint x: 598, startPoint y: 217, endPoint x: 618, endPoint y: 418, distance: 202.9
click at [618, 418] on div "1p All passengers Passengers must not cross this area without a member of the a…" at bounding box center [677, 337] width 547 height 249
copy div "All passengers Passengers must not cross this area without a member of the airp…"
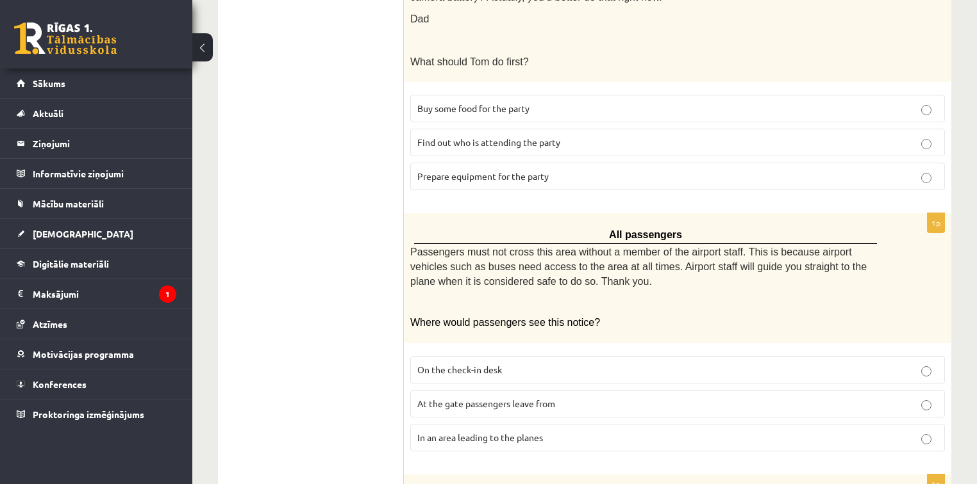
click at [286, 357] on ul "A Grammar B Reading C Reading D Listening Answer the question" at bounding box center [317, 425] width 173 height 1621
click at [451, 432] on span "In an area leading to the planes" at bounding box center [480, 438] width 126 height 12
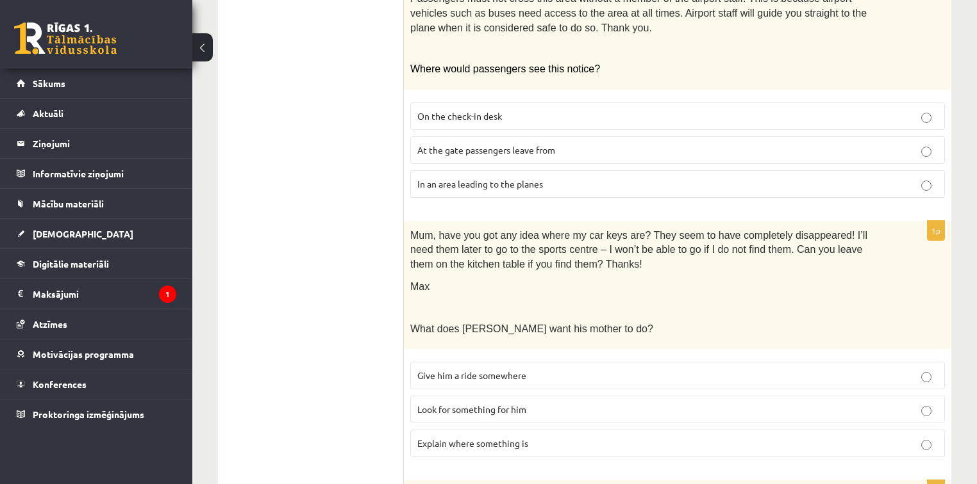
scroll to position [872, 0]
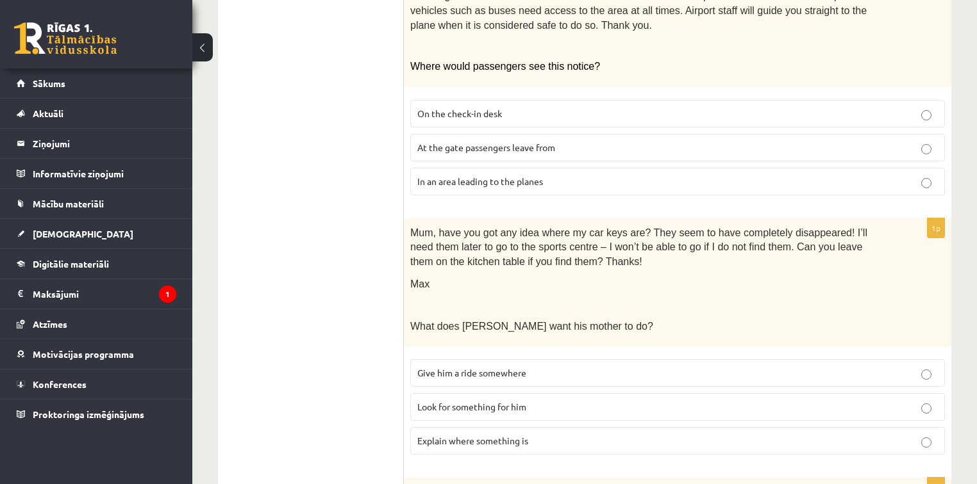
drag, startPoint x: 372, startPoint y: 207, endPoint x: 512, endPoint y: 270, distance: 153.4
click at [569, 300] on div "**********" at bounding box center [584, 169] width 733 height 1646
click at [272, 200] on ul "A Grammar B Reading C Reading D Listening Answer the question" at bounding box center [317, 169] width 173 height 1621
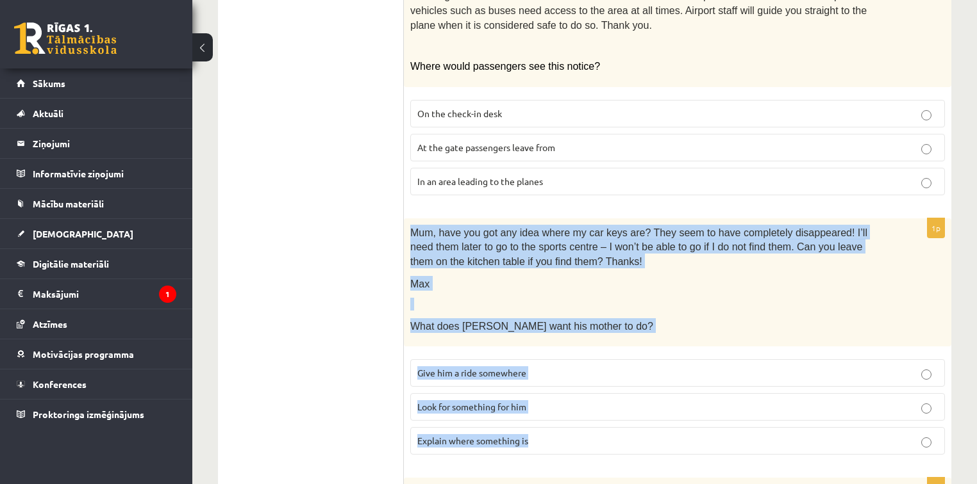
drag, startPoint x: 410, startPoint y: 210, endPoint x: 558, endPoint y: 411, distance: 249.8
click at [558, 411] on div "1p Mum, have you got any idea where my car keys are? They seem to have complete…" at bounding box center [677, 342] width 547 height 247
copy div "Mum, have you got any idea where my car keys are? They seem to have completely …"
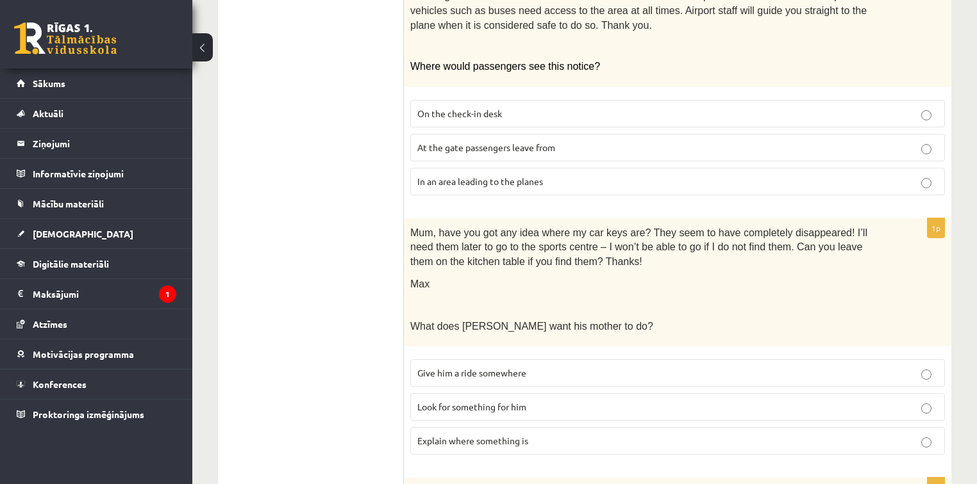
click at [356, 389] on ul "A Grammar B Reading C Reading D Listening Answer the question" at bounding box center [317, 169] width 173 height 1621
click at [461, 393] on label "Look for something for him" at bounding box center [677, 407] width 534 height 28
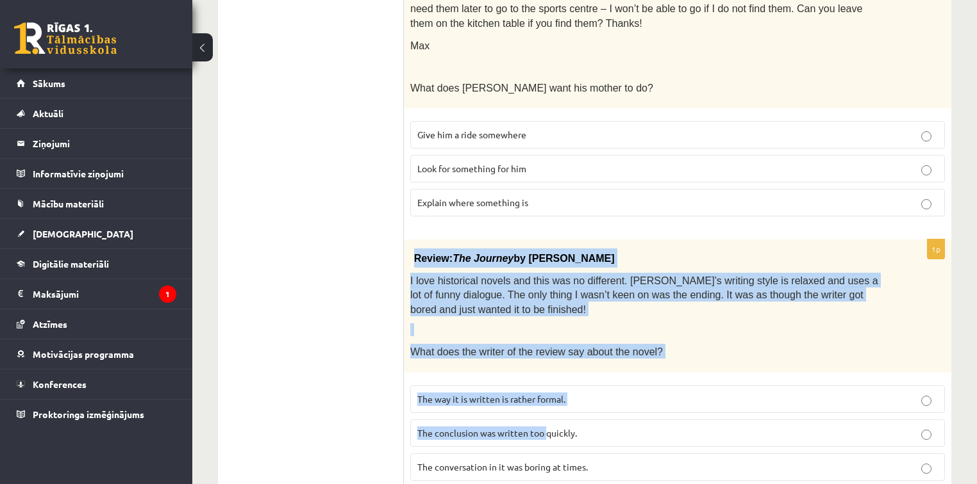
scroll to position [1128, 0]
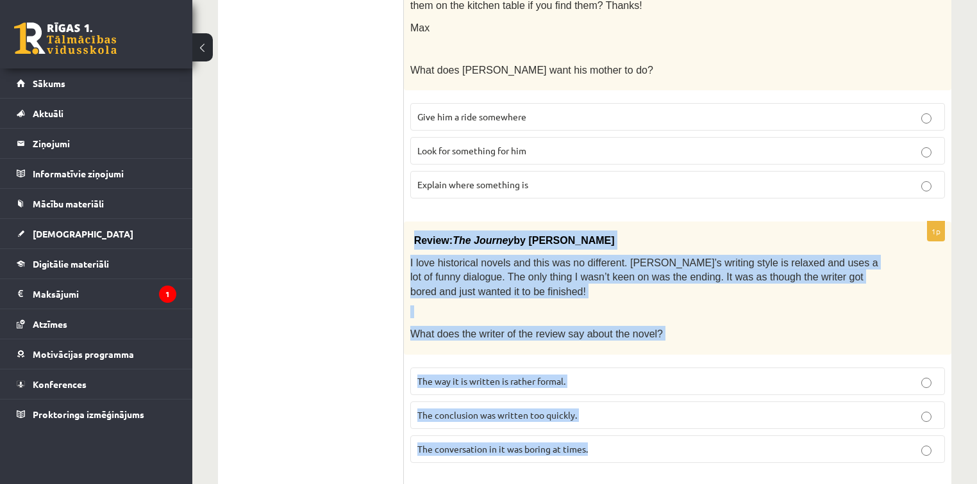
drag, startPoint x: 416, startPoint y: 270, endPoint x: 623, endPoint y: 426, distance: 259.4
click at [623, 426] on div "1p Review: The Journey by [PERSON_NAME] I love historical novels and this was n…" at bounding box center [677, 347] width 547 height 251
copy div "Review: The Journey by [PERSON_NAME] I love historical novels and this was no d…"
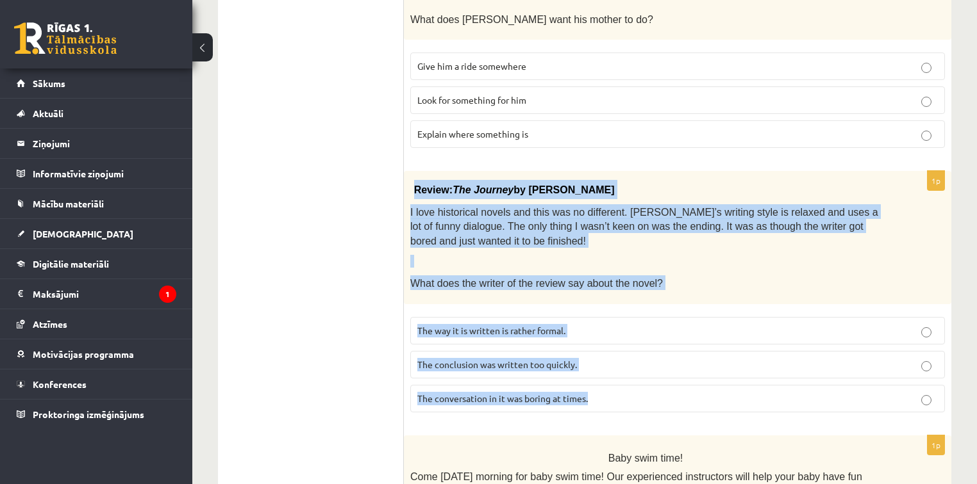
scroll to position [1230, 0]
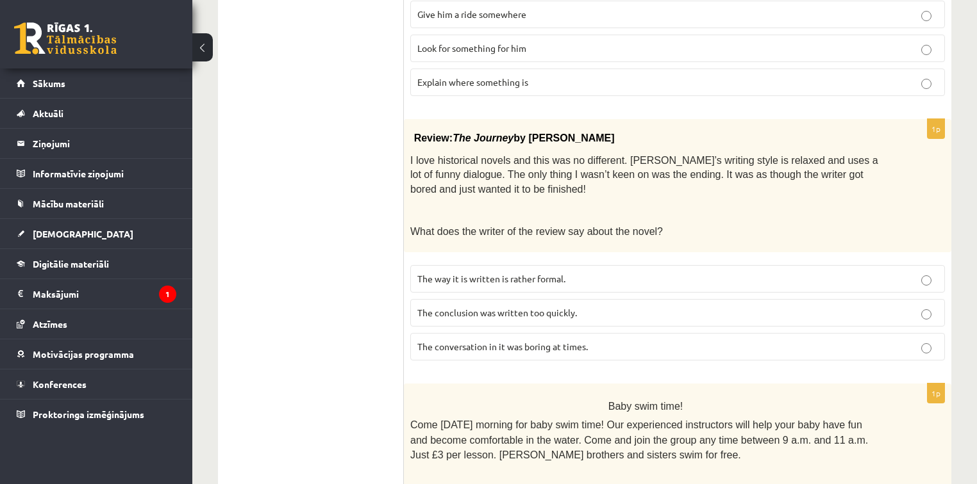
click at [497, 299] on label "The conclusion was written too quickly." at bounding box center [677, 313] width 534 height 28
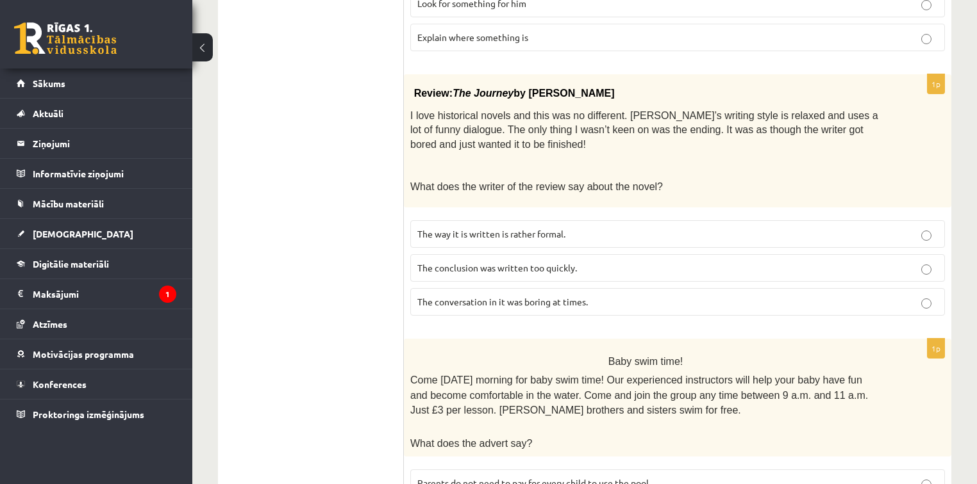
scroll to position [1378, 0]
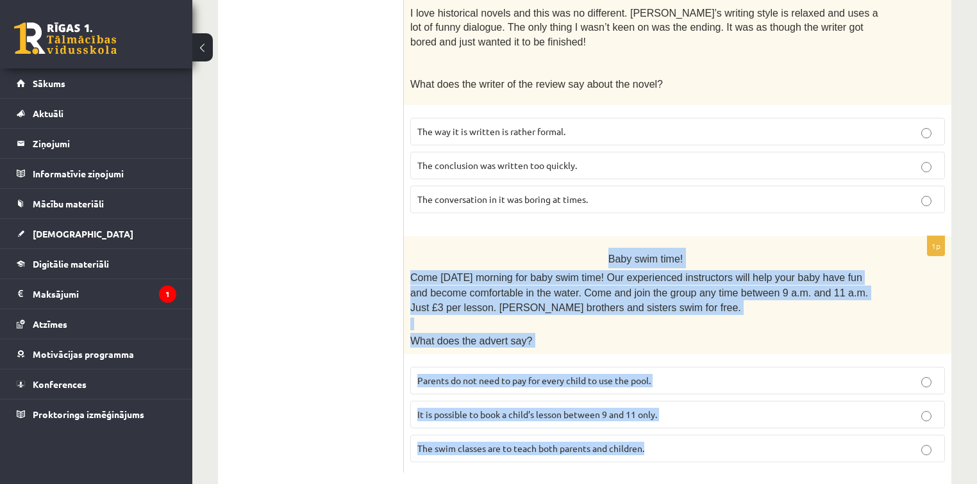
drag, startPoint x: 611, startPoint y: 229, endPoint x: 728, endPoint y: 454, distance: 253.7
copy div "Baby swim time! Come [DATE] morning for baby swim time! Our experienced instruc…"
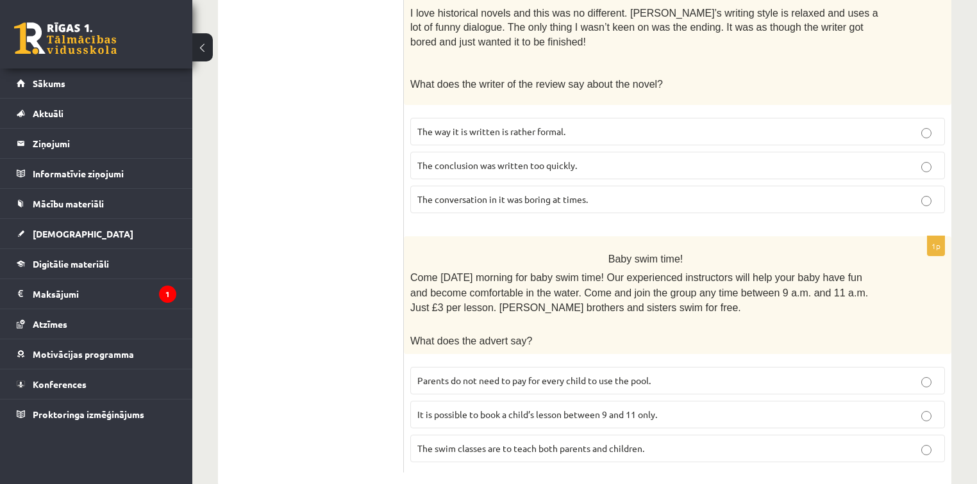
click at [461, 375] on span "Parents do not need to pay for every child to use the pool." at bounding box center [533, 381] width 233 height 12
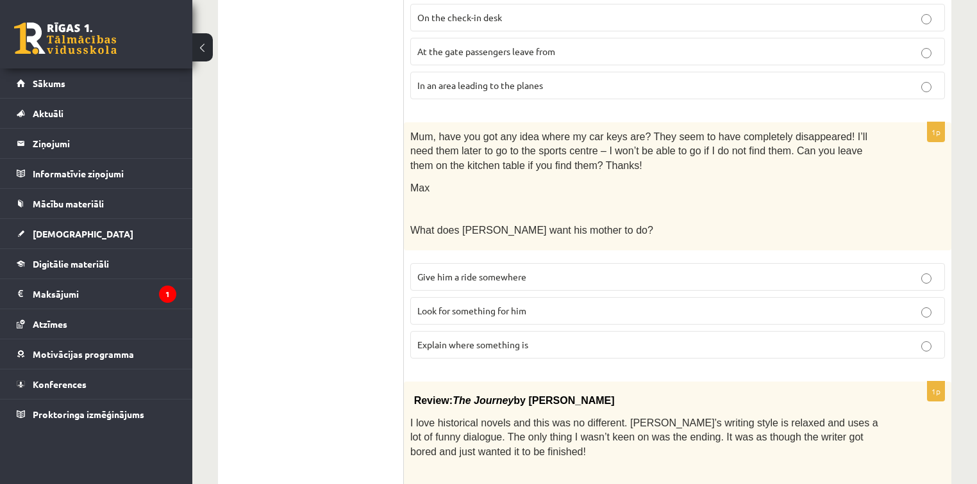
scroll to position [660, 0]
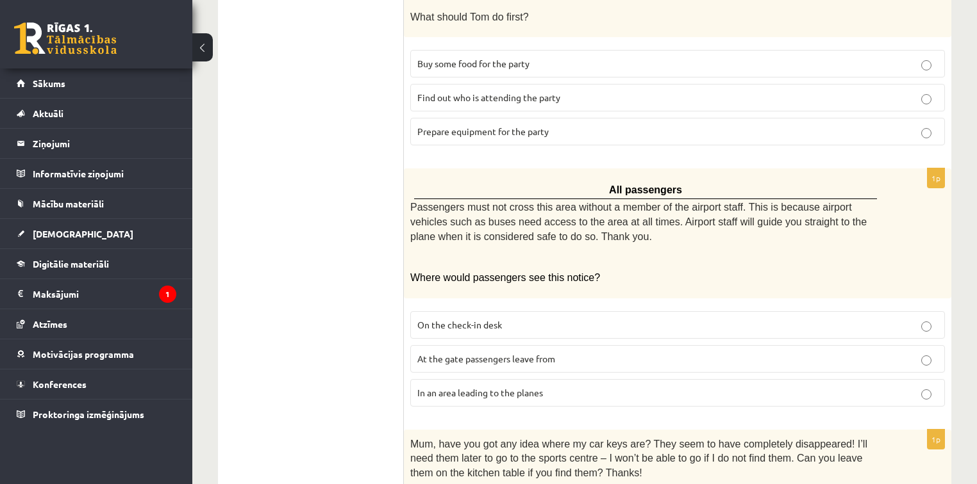
click at [461, 351] on label "At the gate passengers leave from" at bounding box center [677, 359] width 534 height 28
click at [463, 386] on p "In an area leading to the planes" at bounding box center [677, 392] width 520 height 13
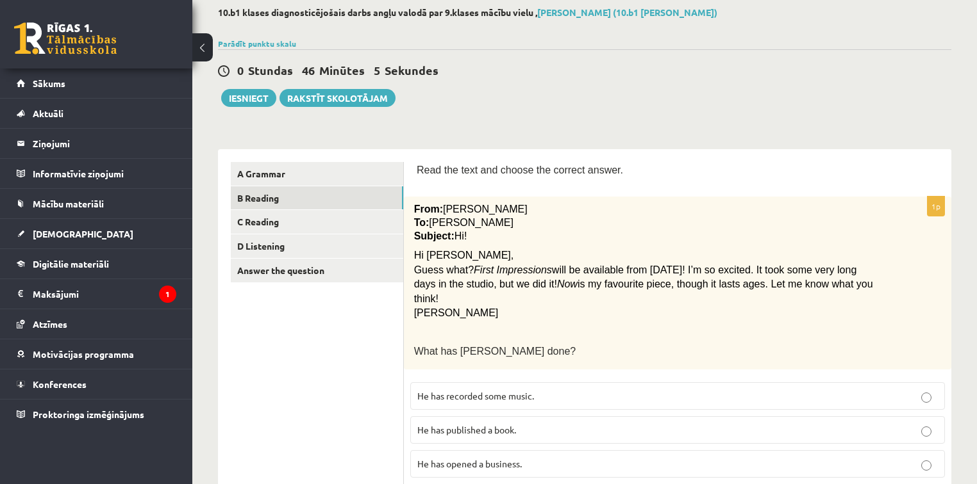
scroll to position [0, 0]
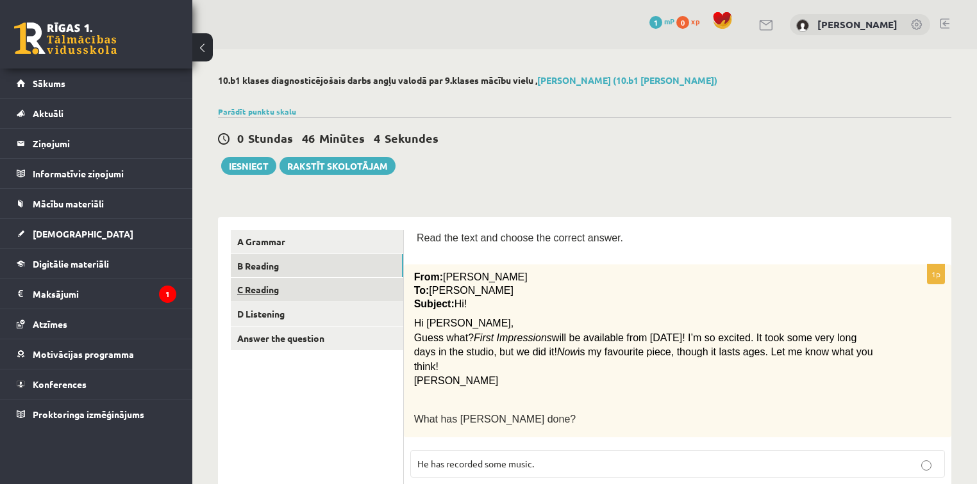
click at [342, 293] on link "C Reading" at bounding box center [317, 290] width 172 height 24
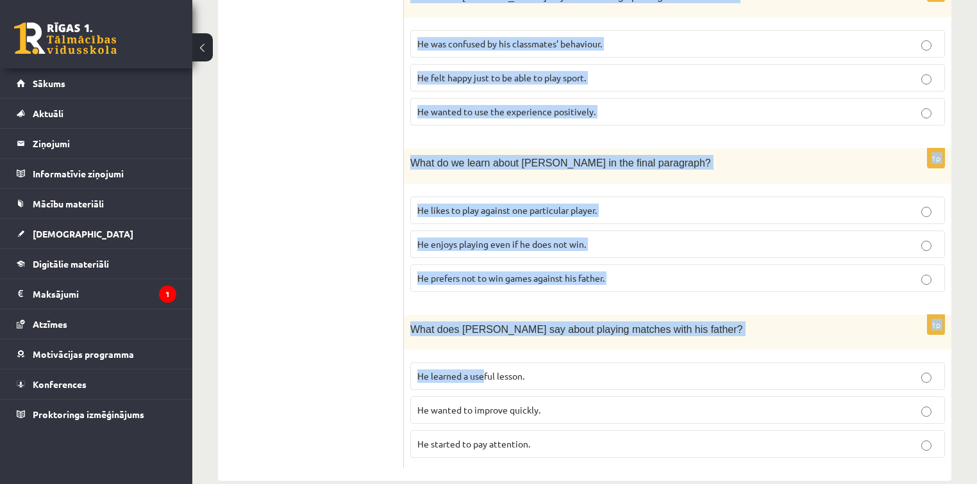
scroll to position [1132, 0]
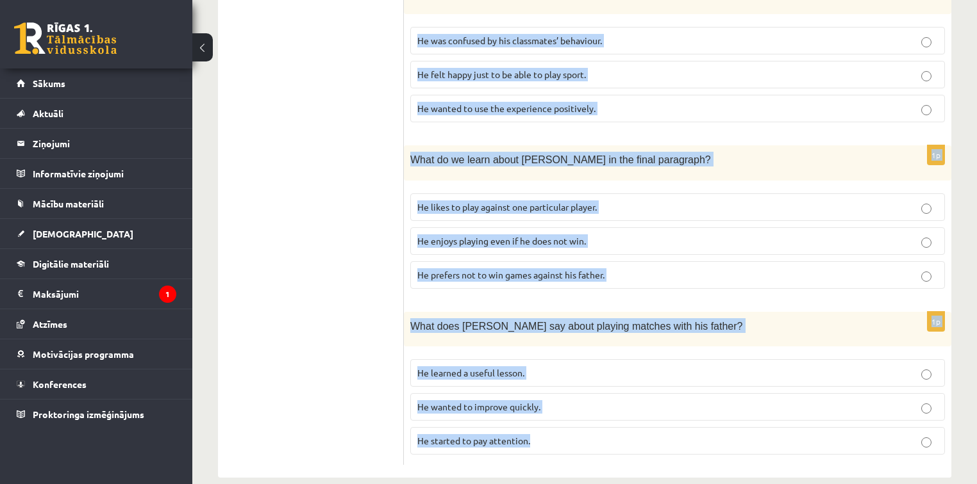
drag, startPoint x: 417, startPoint y: 235, endPoint x: 559, endPoint y: 428, distance: 240.2
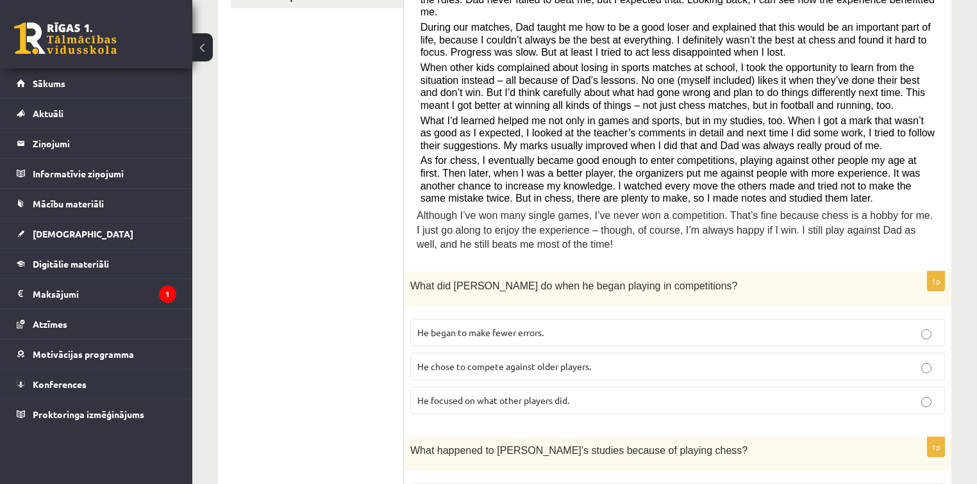
scroll to position [414, 0]
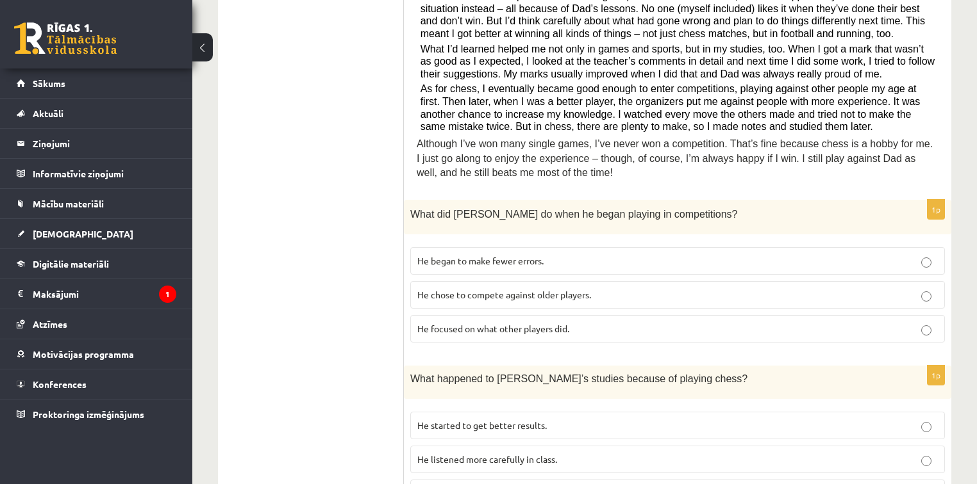
click at [464, 323] on span "He focused on what other players did." at bounding box center [493, 329] width 152 height 12
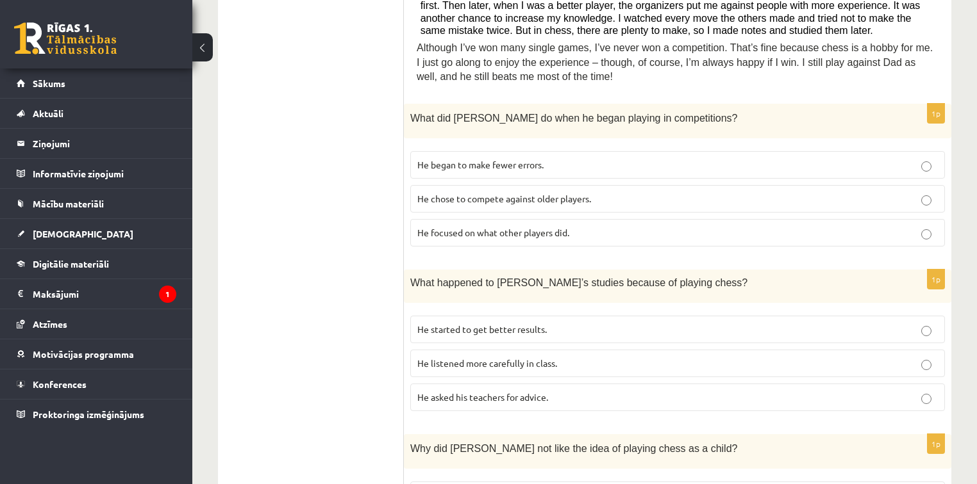
scroll to position [517, 0]
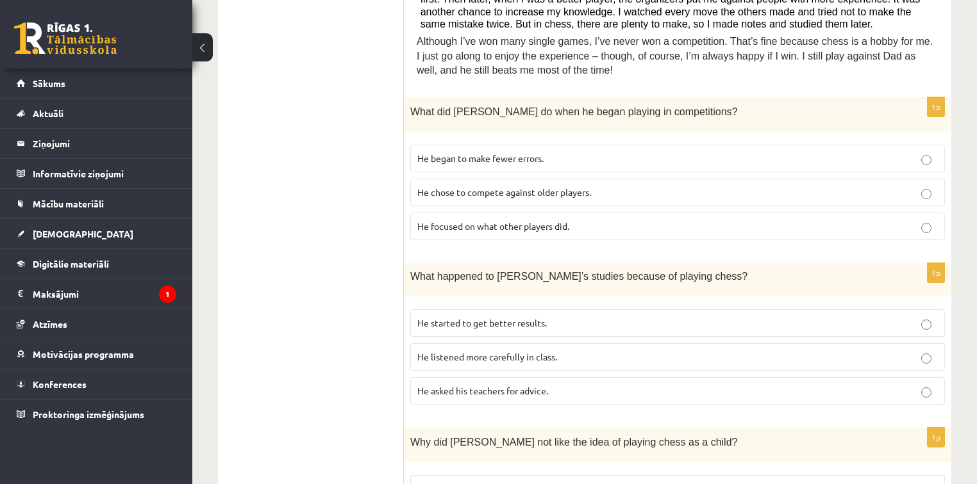
click at [481, 317] on span "He started to get better results." at bounding box center [481, 323] width 129 height 12
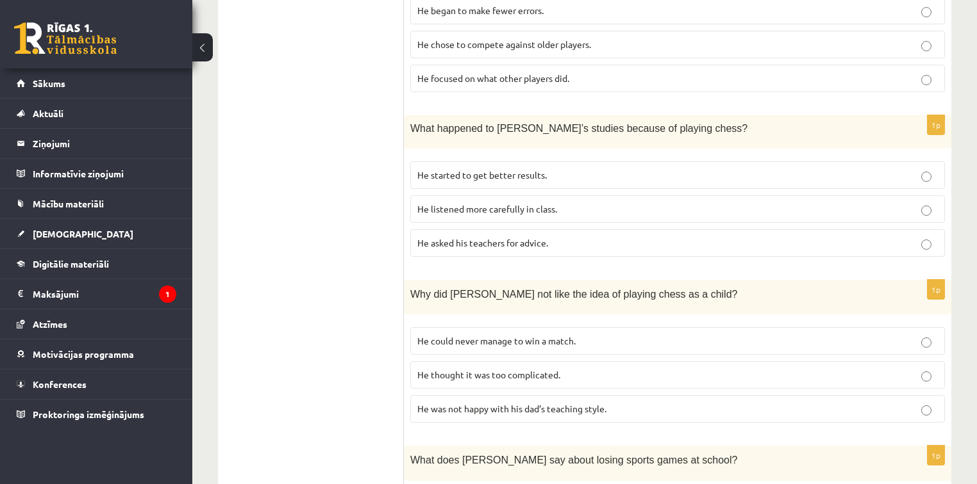
scroll to position [670, 0]
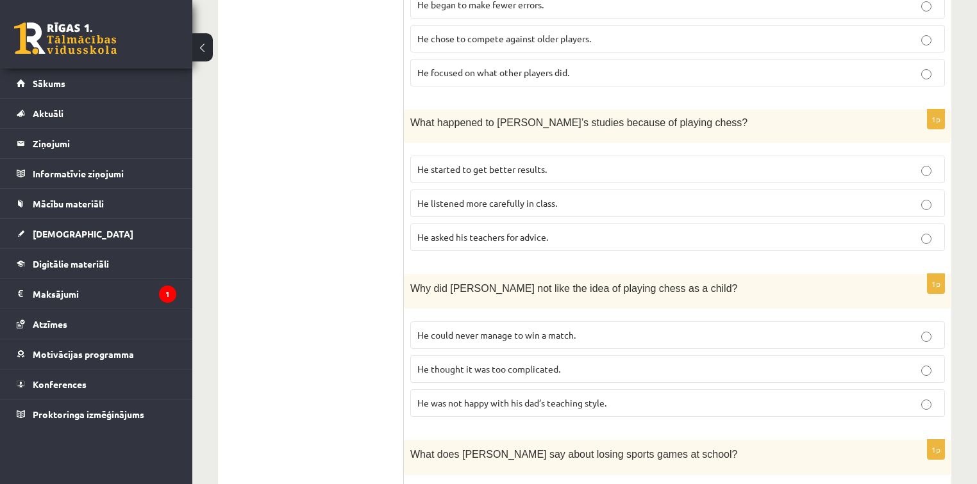
click at [517, 363] on p "He thought it was too complicated." at bounding box center [677, 369] width 520 height 13
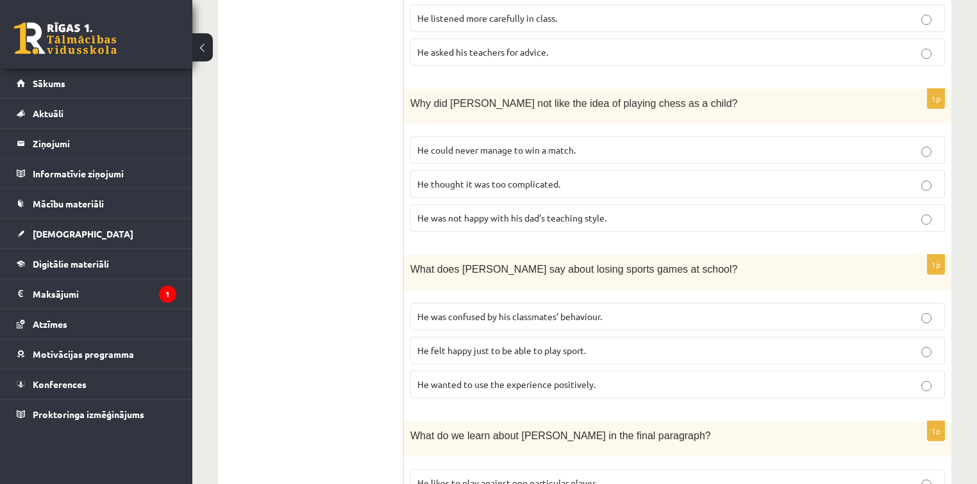
scroll to position [875, 0]
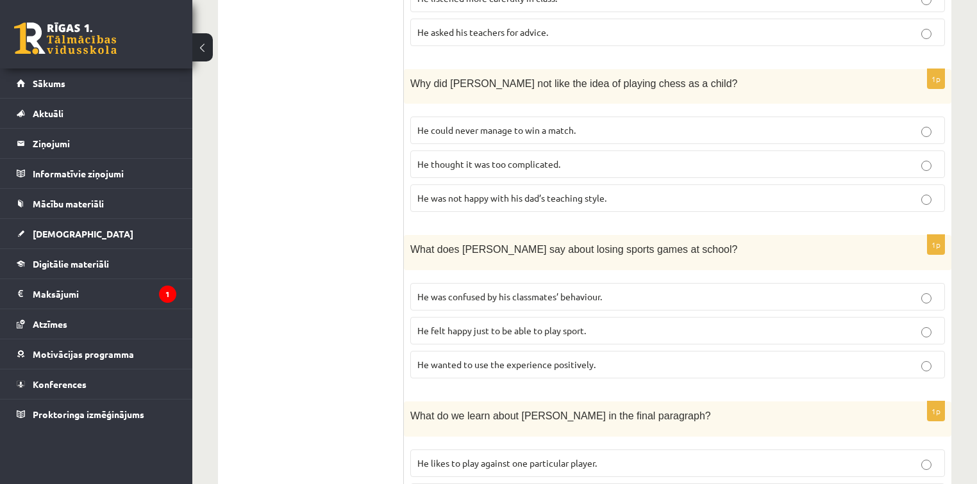
click at [457, 359] on span "He wanted to use the experience positively." at bounding box center [506, 365] width 178 height 12
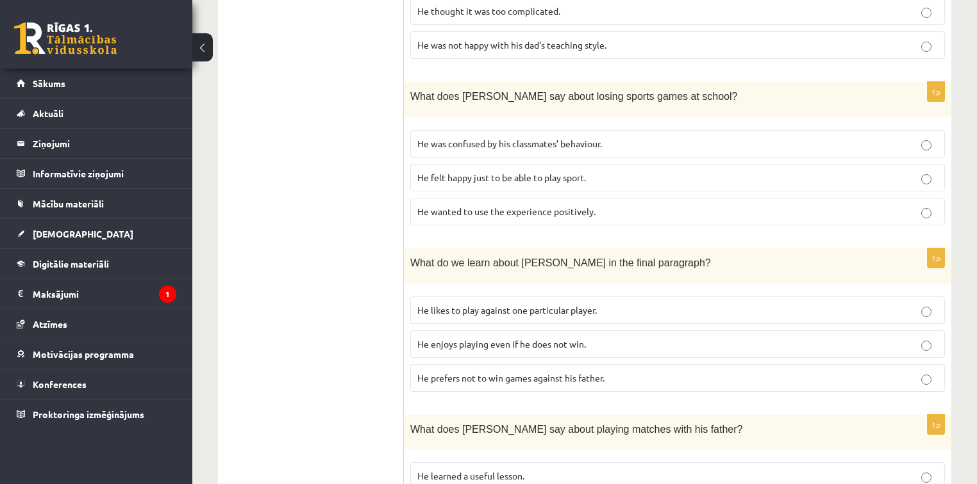
scroll to position [1029, 0]
click at [486, 338] on span "He enjoys playing even if he does not win." at bounding box center [501, 344] width 169 height 12
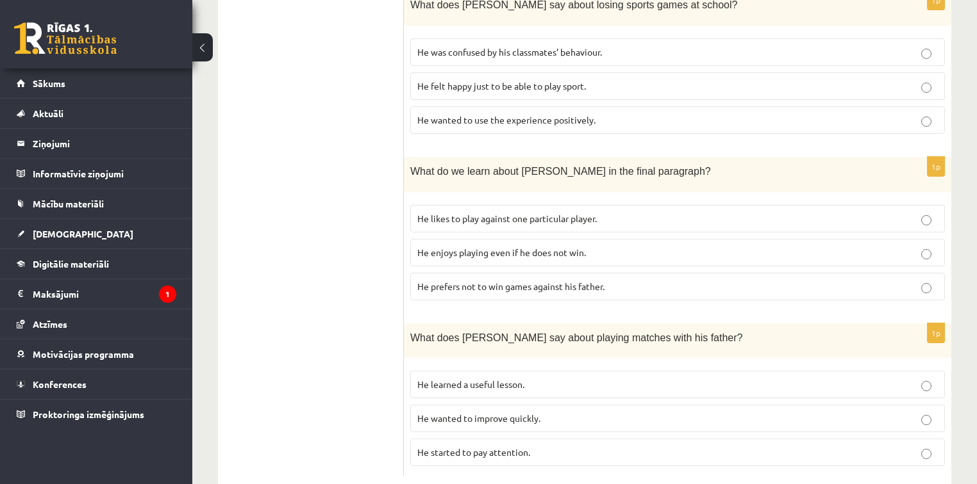
scroll to position [1132, 0]
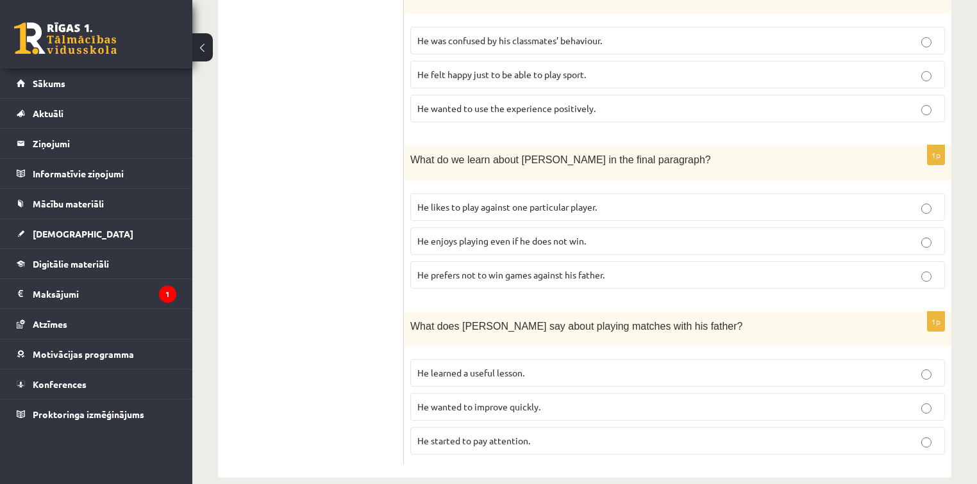
click at [545, 367] on p "He learned a useful lesson." at bounding box center [677, 373] width 520 height 13
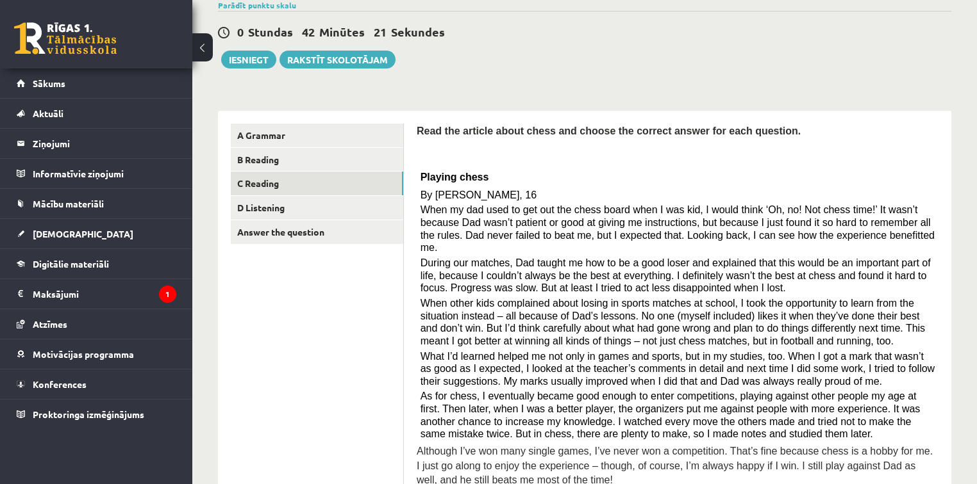
scroll to position [0, 0]
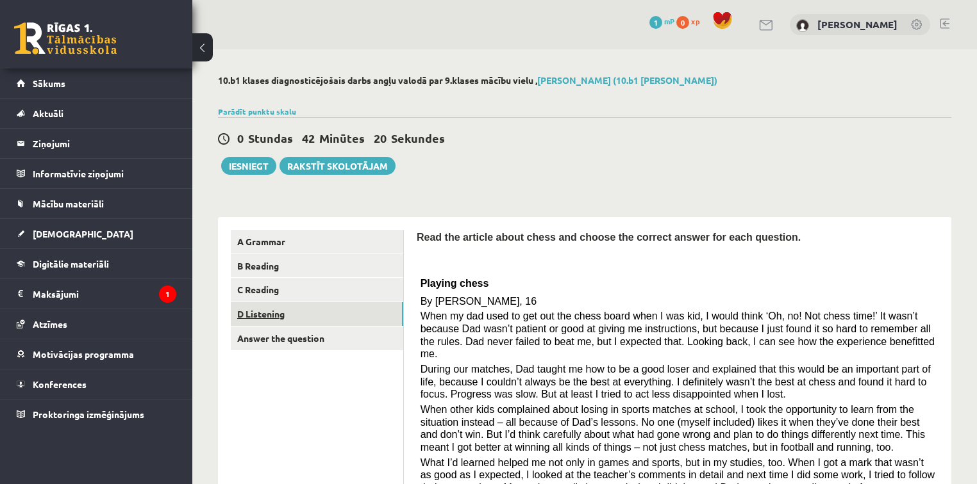
click at [246, 306] on link "D Listening" at bounding box center [317, 314] width 172 height 24
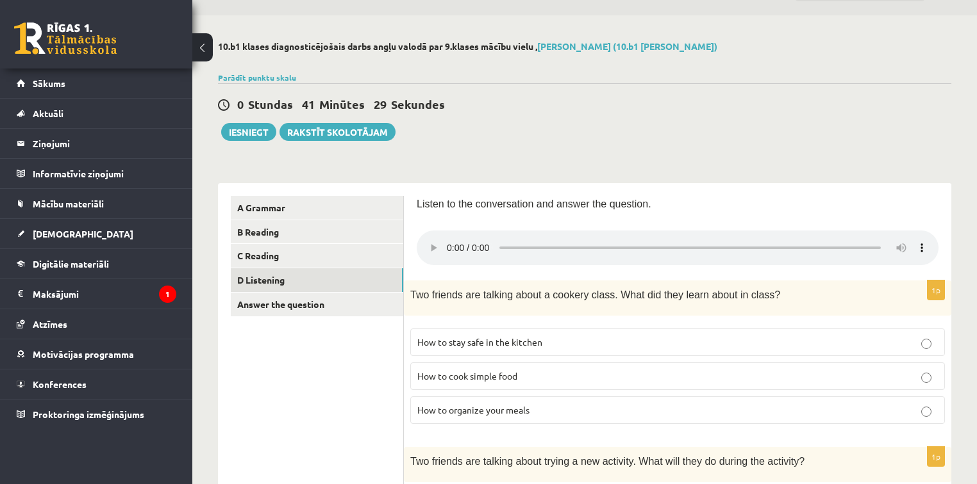
scroll to position [30, 0]
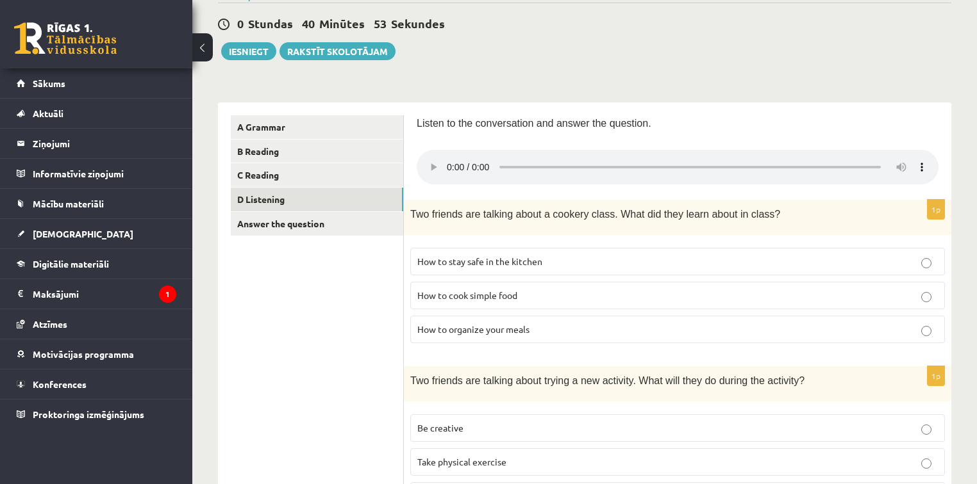
scroll to position [133, 0]
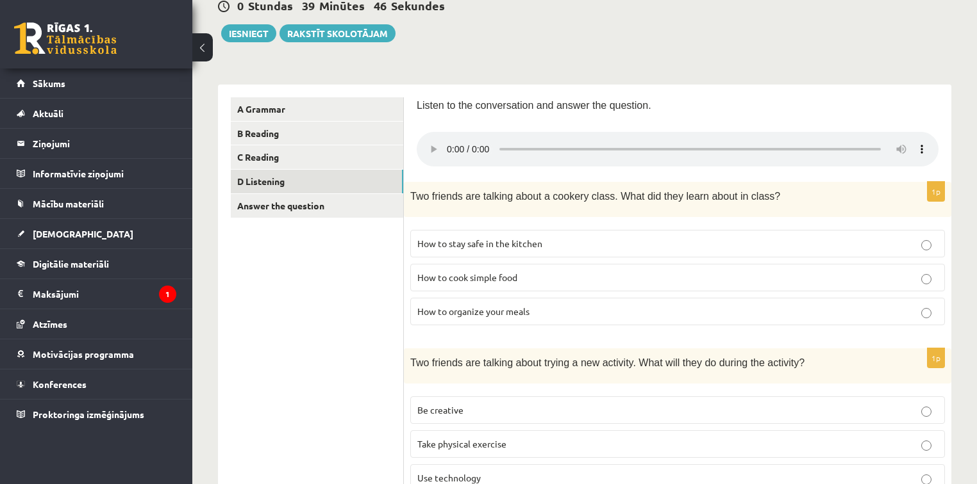
click at [452, 318] on p "How to organize your meals" at bounding box center [677, 311] width 520 height 13
click at [470, 270] on label "How to cook simple food" at bounding box center [677, 278] width 534 height 28
click at [470, 311] on span "How to organize your meals" at bounding box center [473, 312] width 112 height 12
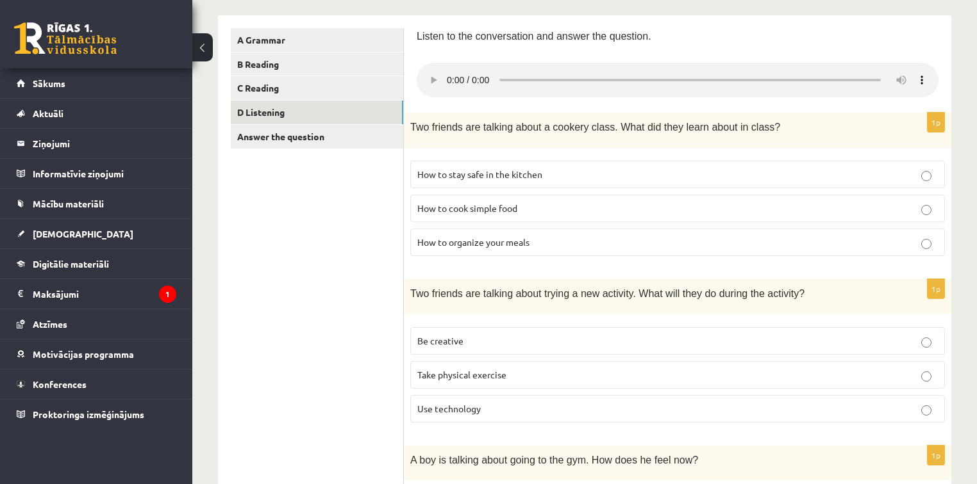
scroll to position [184, 0]
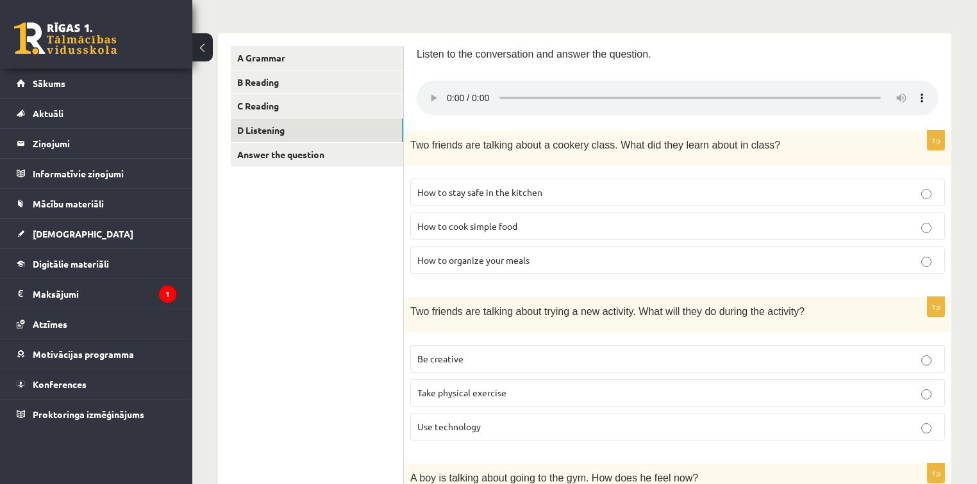
click at [454, 351] on label "Be creative" at bounding box center [677, 359] width 534 height 28
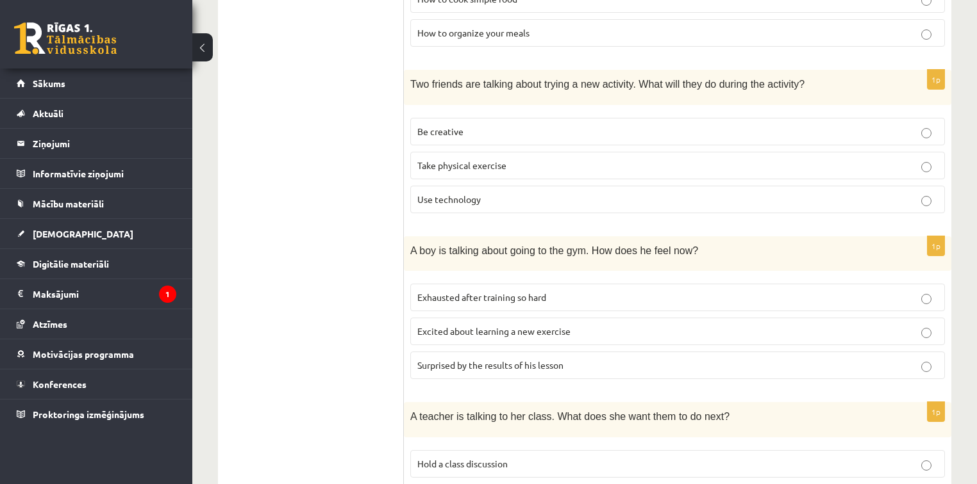
scroll to position [440, 0]
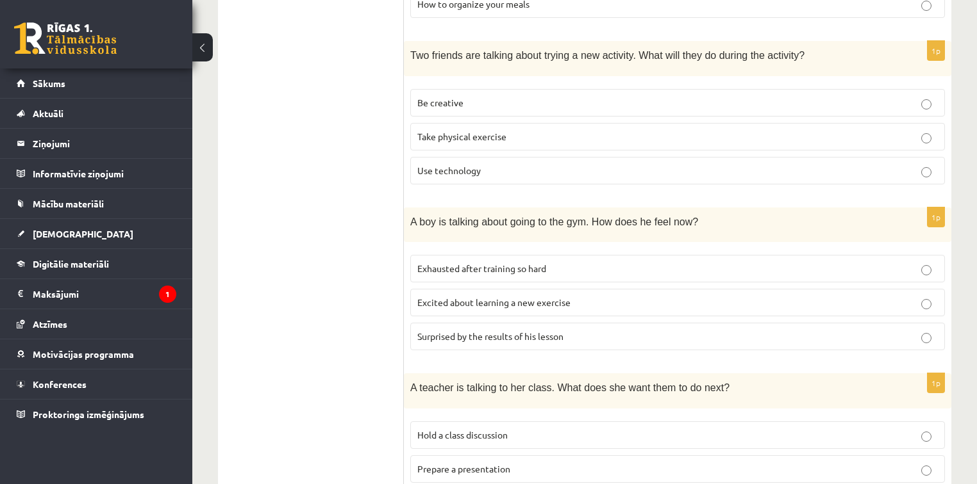
click at [588, 304] on p "Excited about learning a new exercise" at bounding box center [677, 302] width 520 height 13
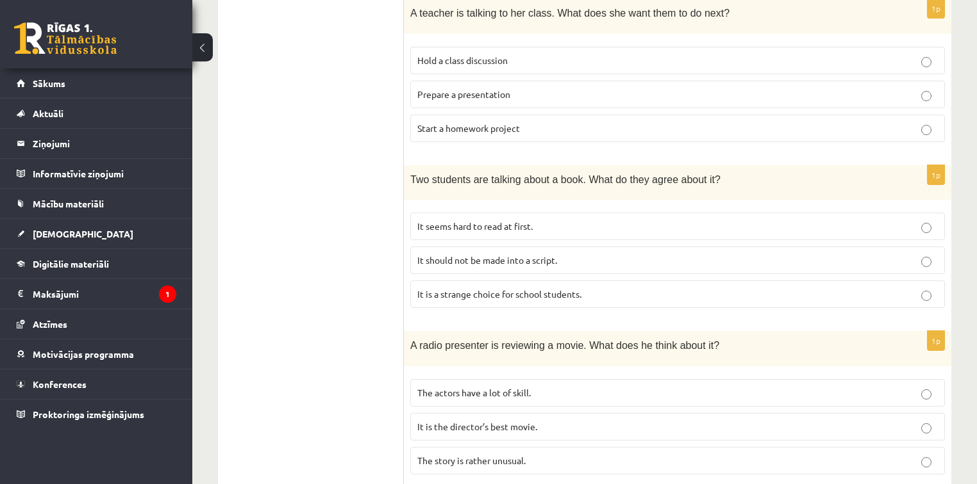
scroll to position [799, 0]
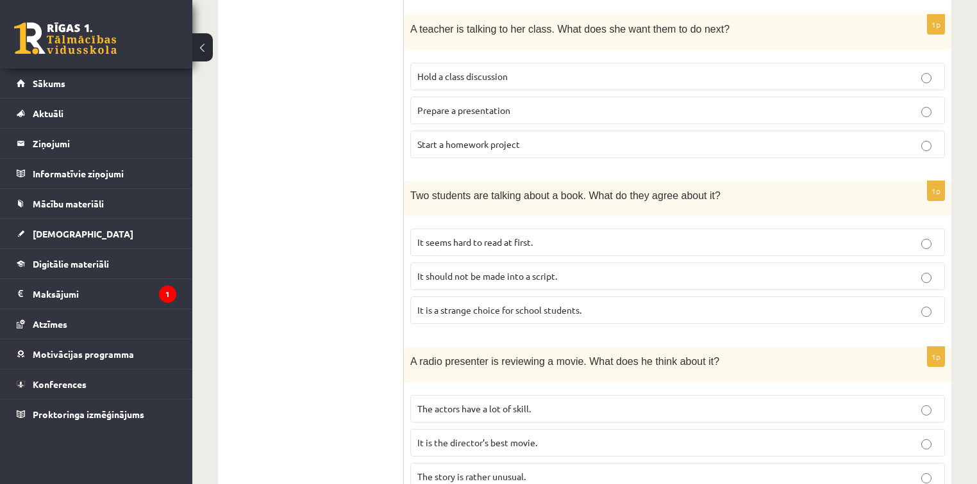
click at [499, 476] on span "The story is rather unusual." at bounding box center [471, 477] width 108 height 12
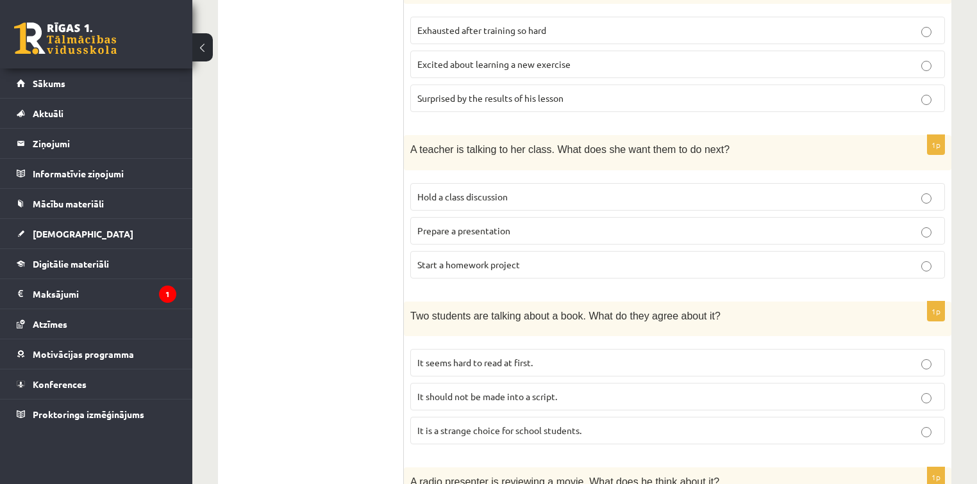
scroll to position [697, 0]
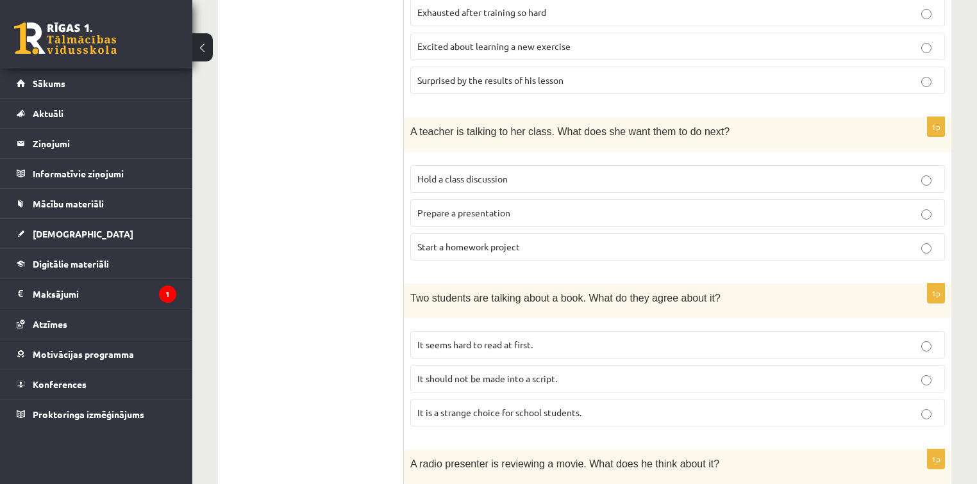
click at [538, 333] on label "It seems hard to read at first." at bounding box center [677, 345] width 534 height 28
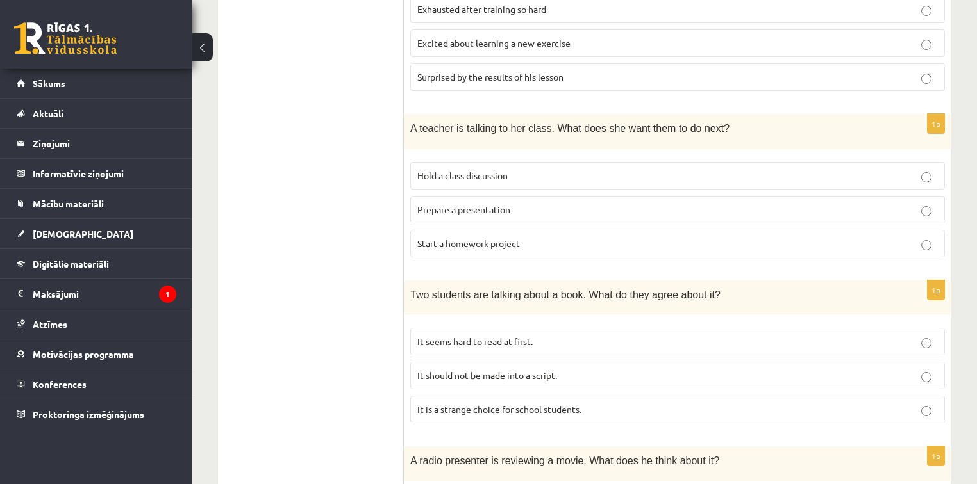
scroll to position [718, 0]
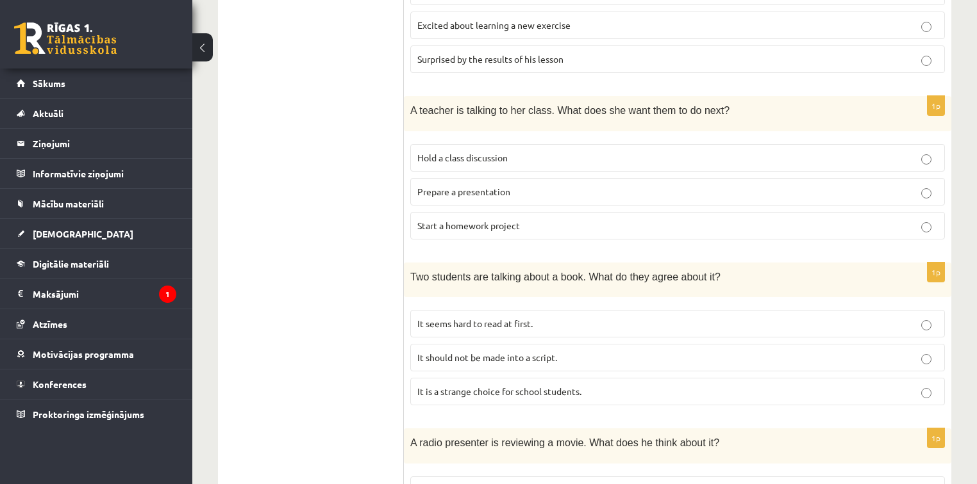
click at [490, 145] on label "Hold a class discussion" at bounding box center [677, 158] width 534 height 28
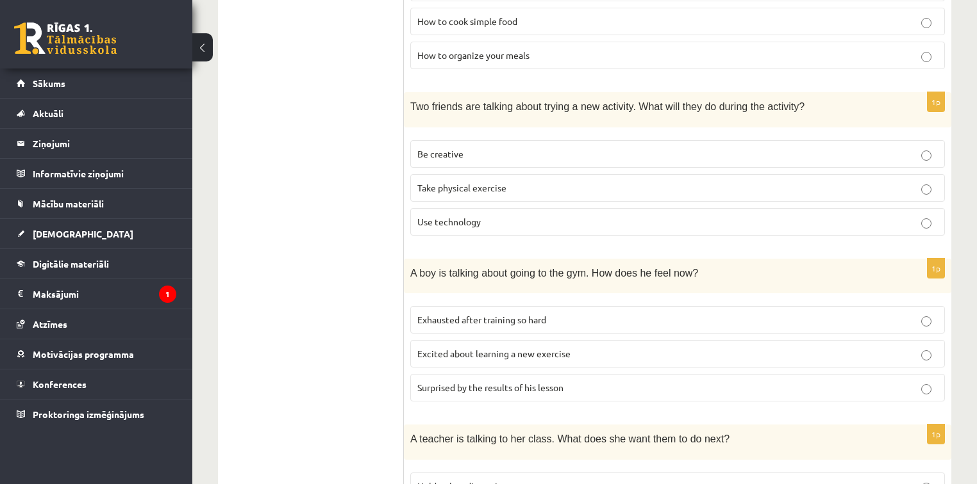
scroll to position [30, 0]
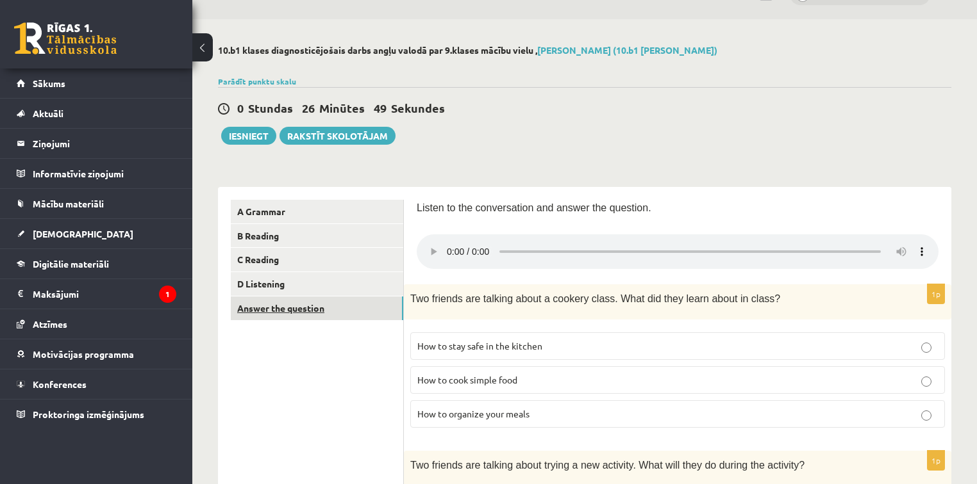
click at [306, 308] on link "Answer the question" at bounding box center [317, 309] width 172 height 24
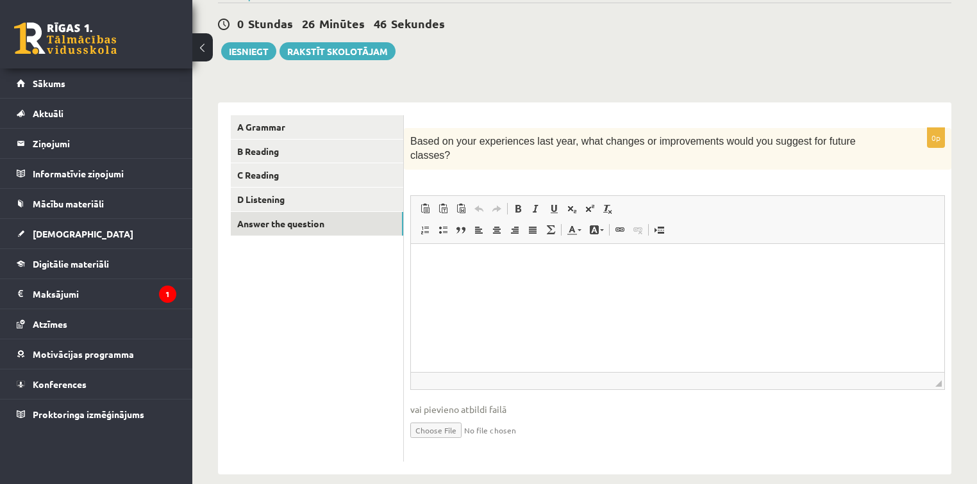
scroll to position [115, 0]
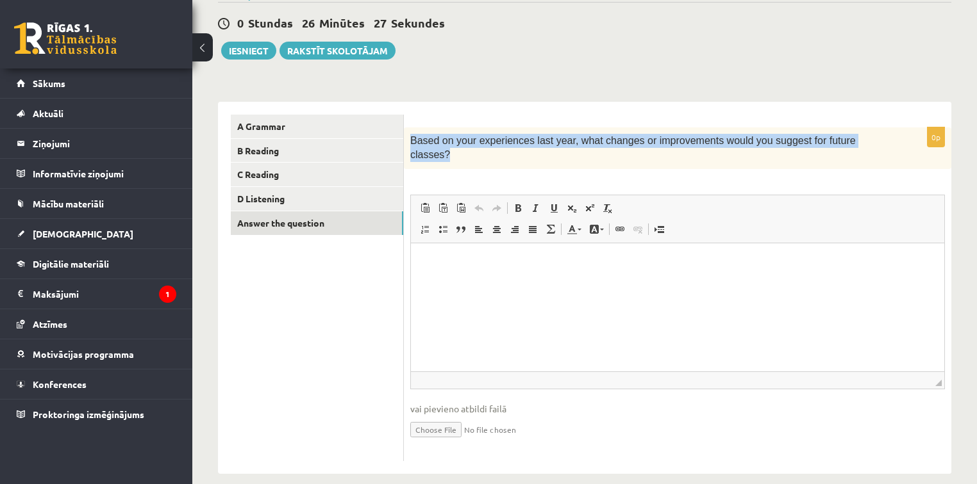
drag, startPoint x: 408, startPoint y: 140, endPoint x: 885, endPoint y: 144, distance: 477.4
click at [885, 144] on div "Based on your experiences last year, what changes or improvements would you sug…" at bounding box center [677, 149] width 547 height 42
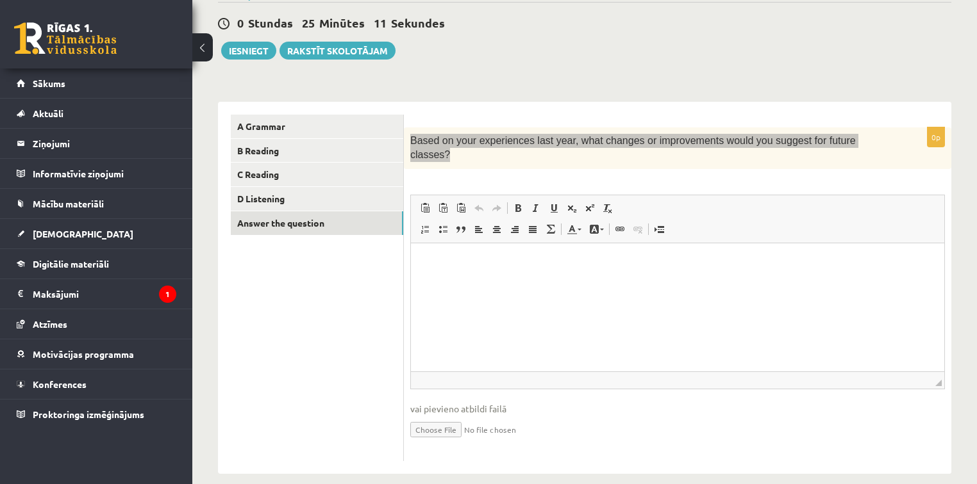
click at [642, 282] on html at bounding box center [677, 262] width 533 height 39
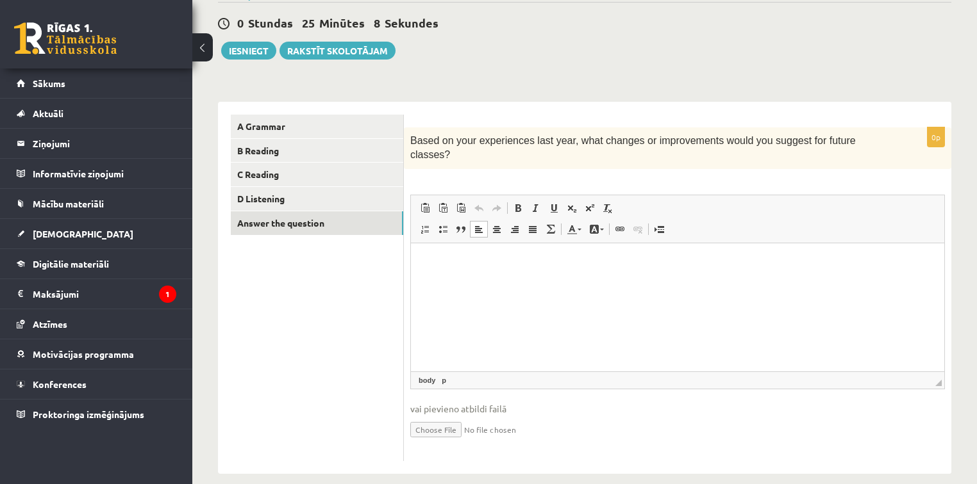
click at [718, 174] on div "0p Based on your experiences last year, what changes or improvements would you …" at bounding box center [677, 295] width 547 height 334
click at [674, 282] on html at bounding box center [677, 262] width 533 height 39
click at [529, 282] on html at bounding box center [677, 262] width 533 height 39
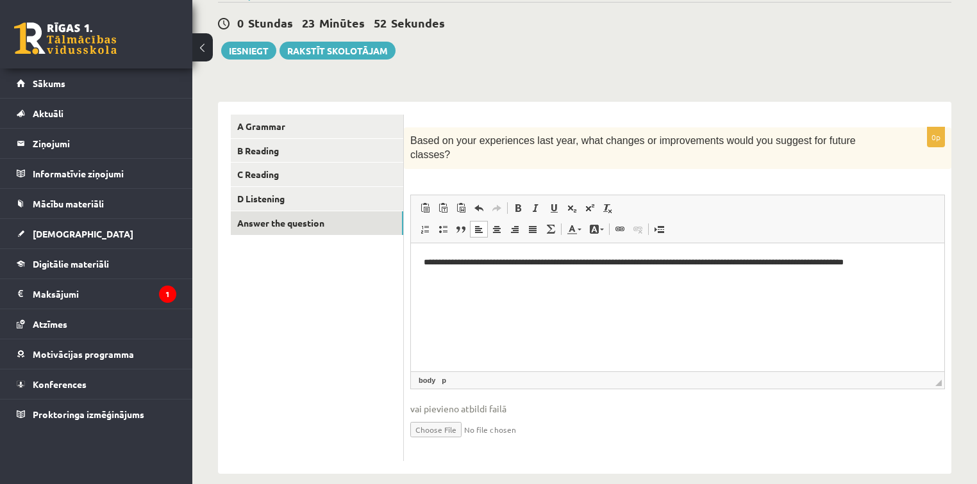
click at [916, 270] on html "**********" at bounding box center [677, 262] width 533 height 39
click at [923, 274] on html "**********" at bounding box center [677, 262] width 533 height 39
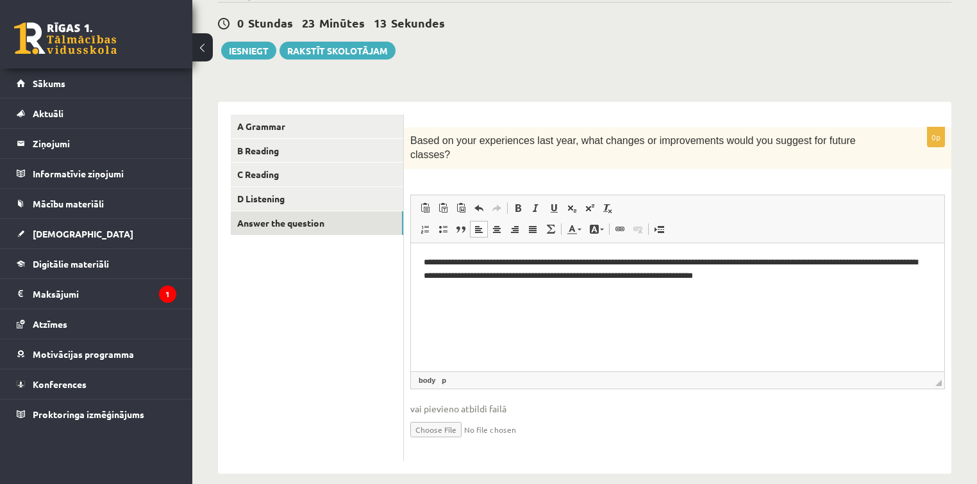
click at [891, 265] on p "**********" at bounding box center [678, 269] width 508 height 27
drag, startPoint x: 887, startPoint y: 266, endPoint x: 877, endPoint y: 257, distance: 13.1
click at [877, 257] on p "**********" at bounding box center [678, 269] width 508 height 27
click at [911, 295] on html "**********" at bounding box center [677, 269] width 533 height 53
click at [568, 295] on html "**********" at bounding box center [677, 269] width 533 height 53
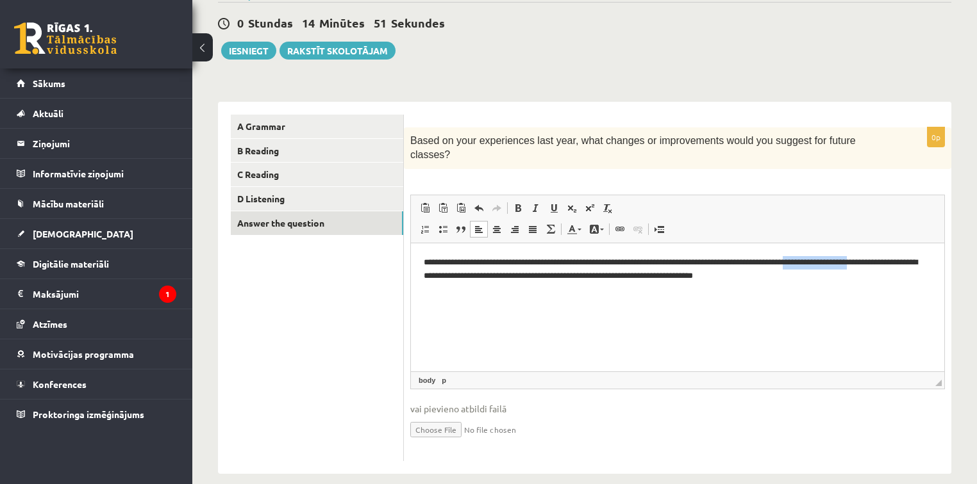
drag, startPoint x: 838, startPoint y: 258, endPoint x: 451, endPoint y: 295, distance: 389.4
click at [451, 295] on html "**********" at bounding box center [677, 269] width 533 height 53
click at [865, 288] on html "**********" at bounding box center [677, 269] width 533 height 53
click at [246, 47] on button "Iesniegt" at bounding box center [248, 51] width 55 height 18
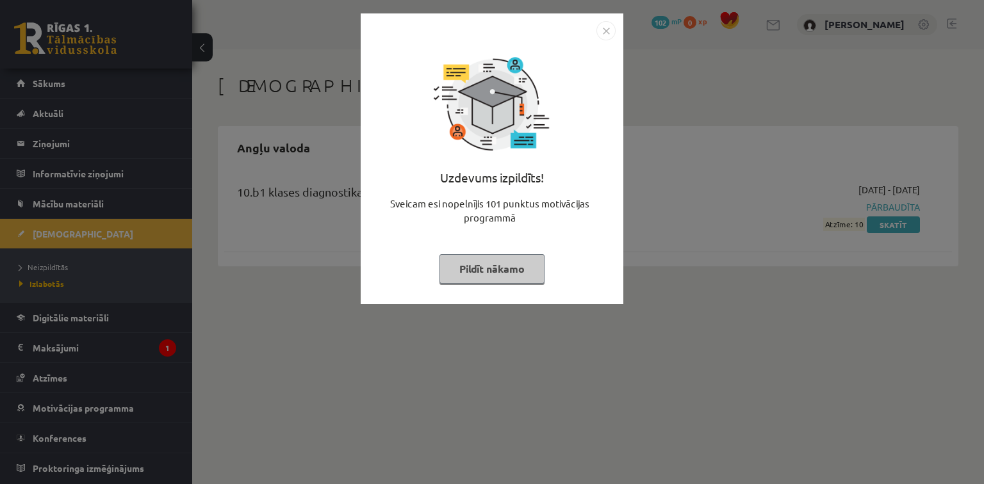
click at [611, 35] on img "Close" at bounding box center [606, 30] width 19 height 19
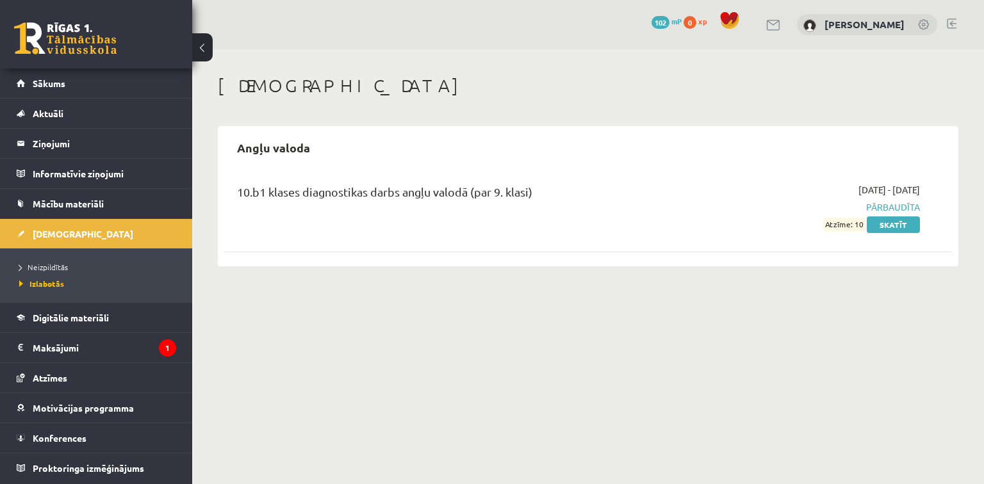
click at [194, 44] on button at bounding box center [202, 47] width 21 height 28
